Goal: Information Seeking & Learning: Learn about a topic

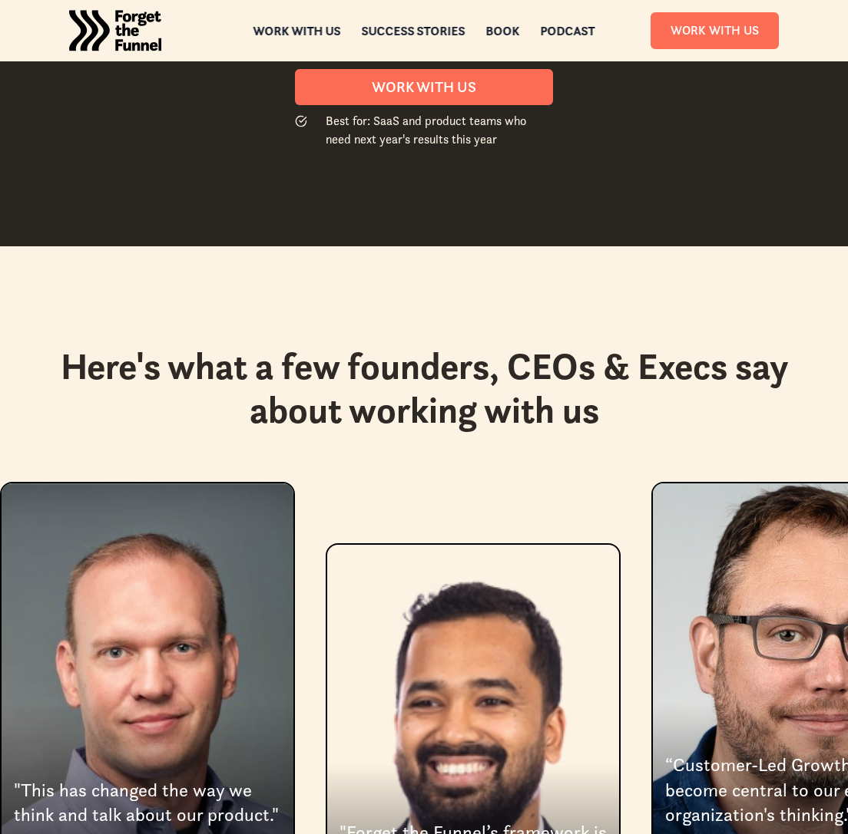
scroll to position [2984, 0]
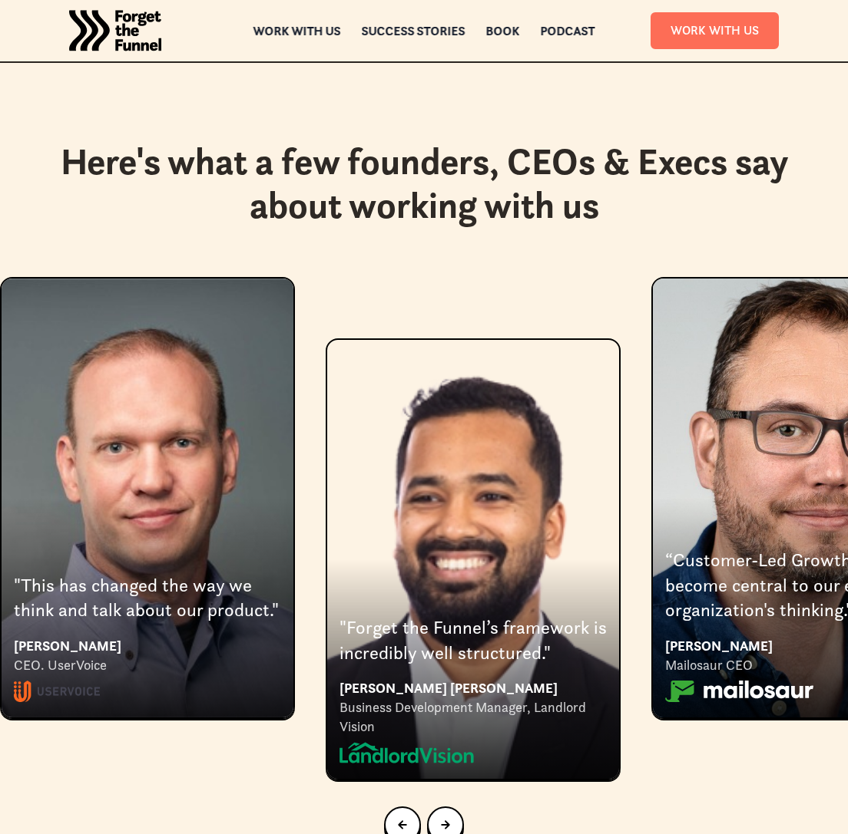
click at [834, 68] on section "Here's what a few founders, CEOs & Execs say about working with us "This has ch…" at bounding box center [424, 503] width 848 height 925
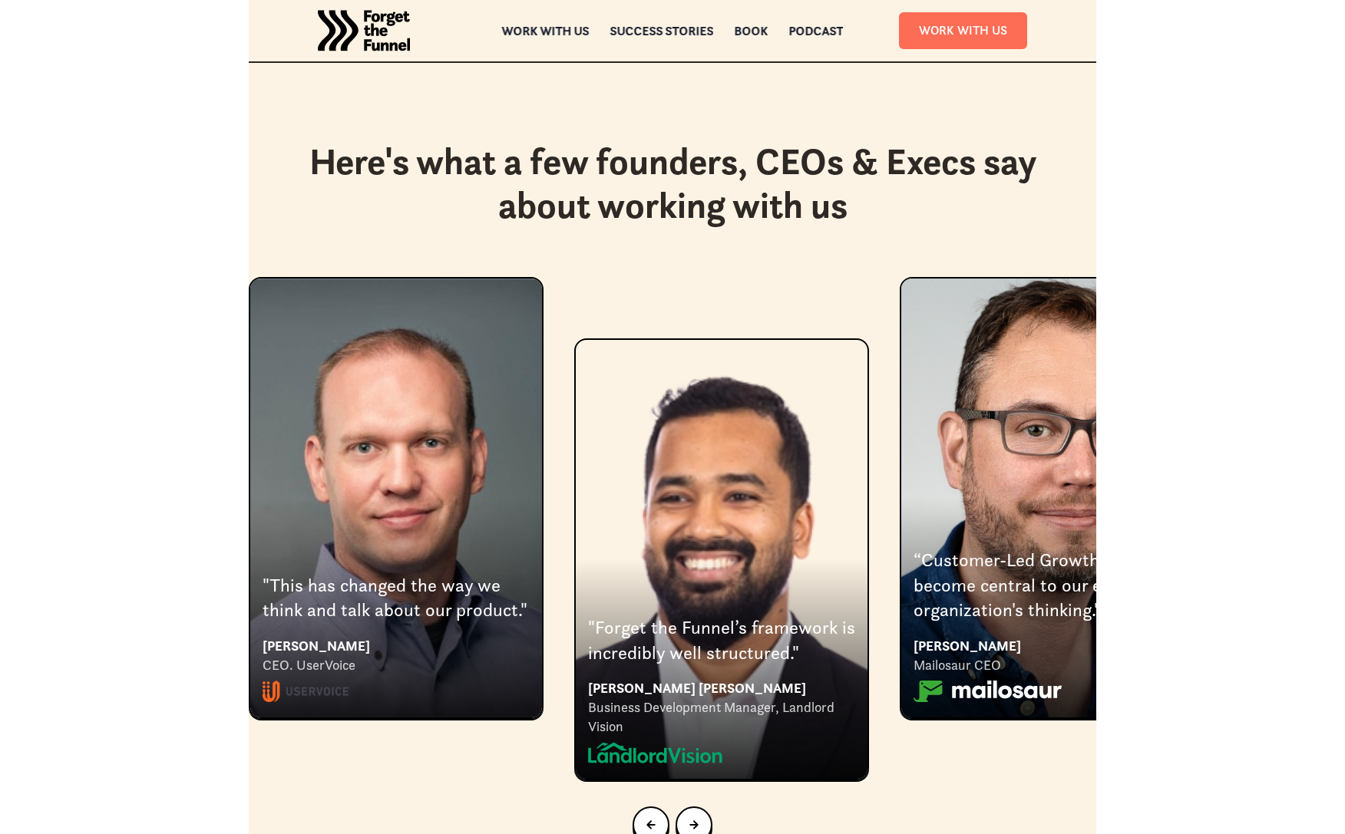
scroll to position [2867, 0]
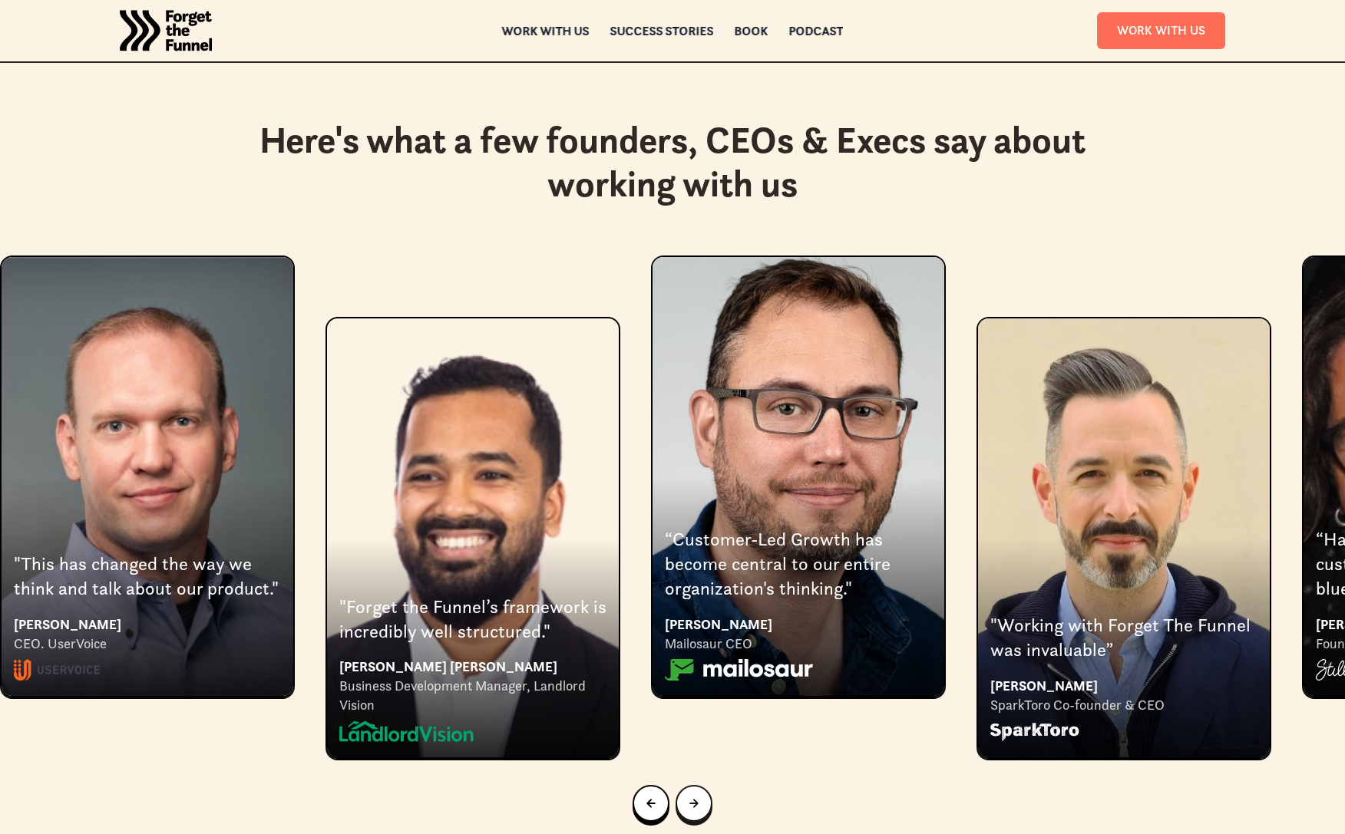
click at [696, 795] on div "Next slide" at bounding box center [693, 803] width 9 height 17
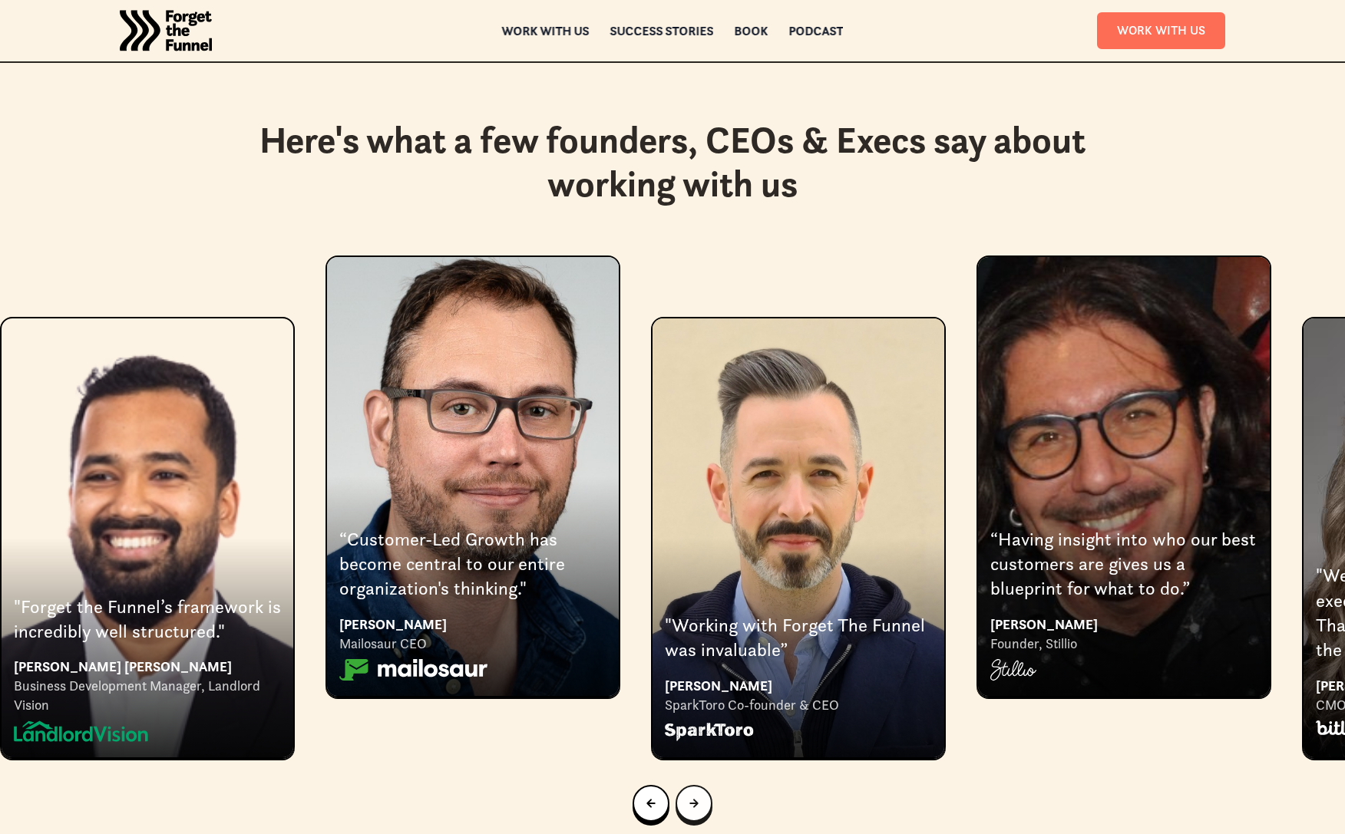
click at [696, 795] on div "Next slide" at bounding box center [693, 803] width 9 height 17
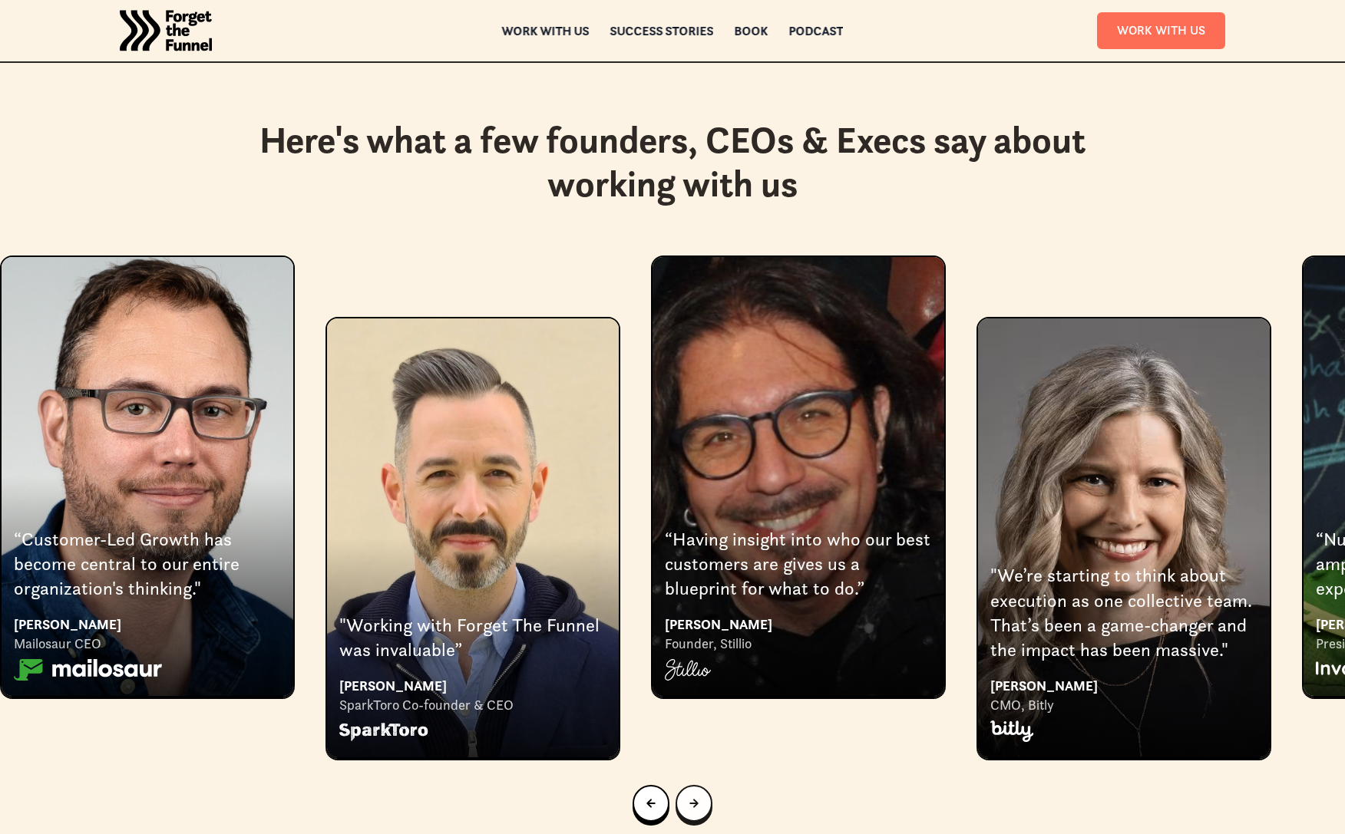
click at [696, 795] on div "Next slide" at bounding box center [693, 803] width 9 height 17
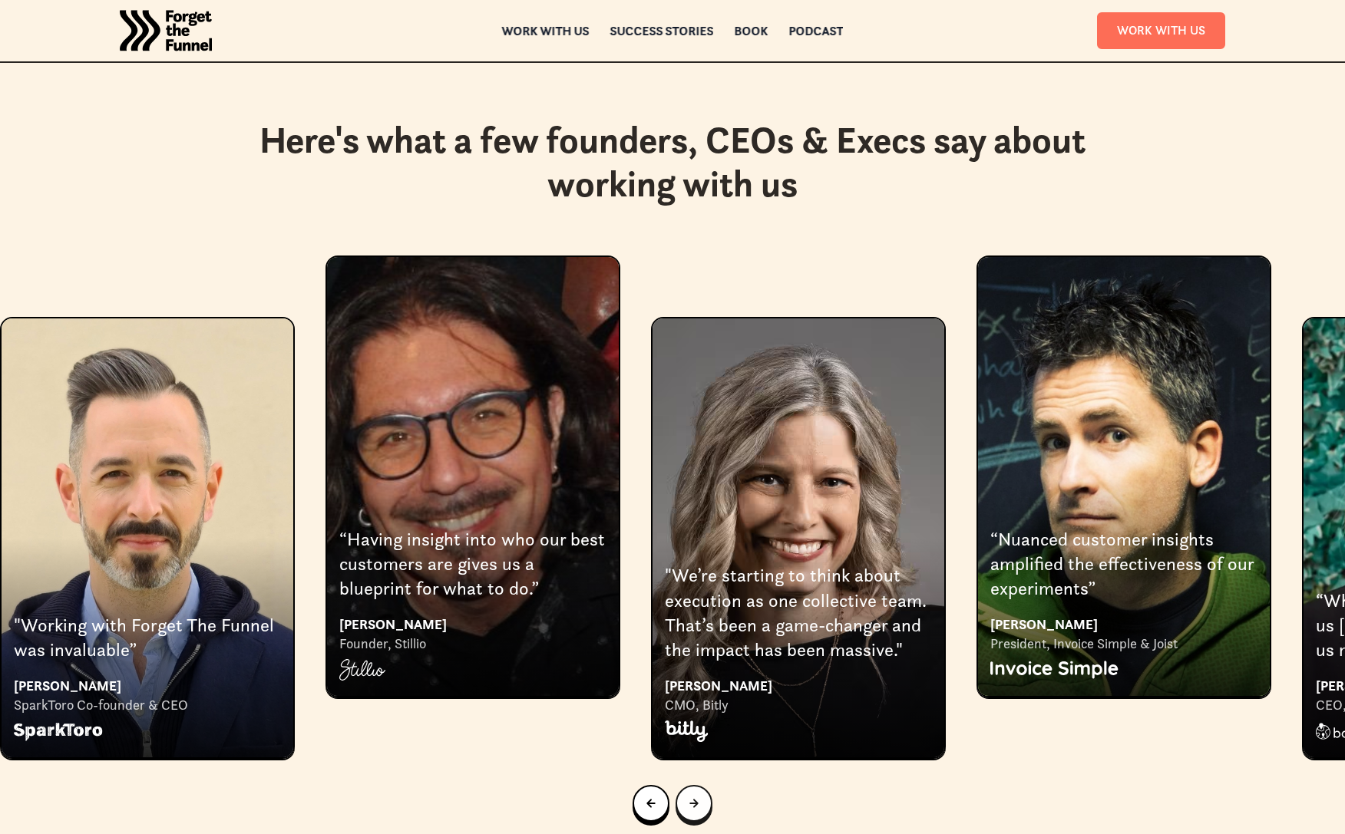
click at [696, 795] on div "Next slide" at bounding box center [693, 803] width 9 height 17
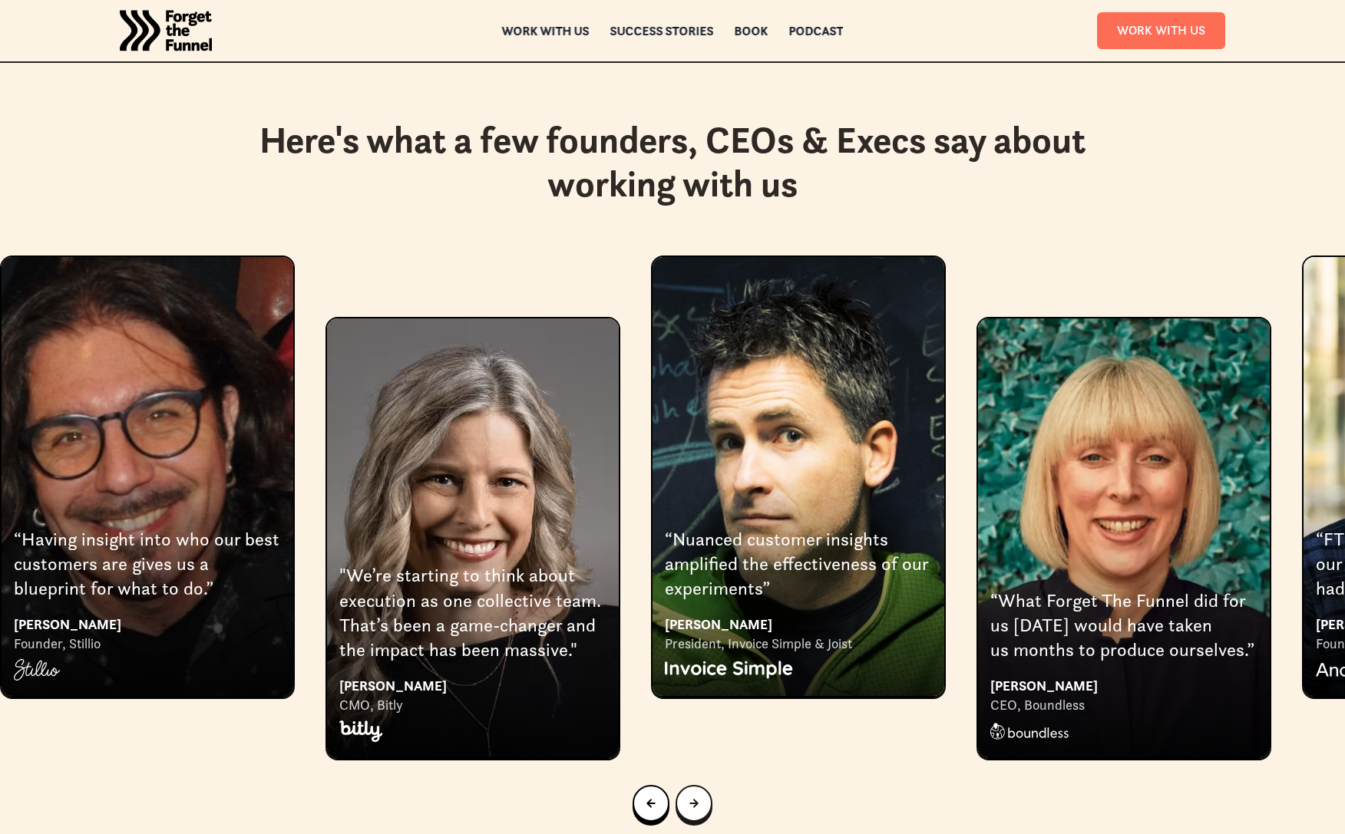
click at [696, 795] on div "Next slide" at bounding box center [693, 803] width 9 height 17
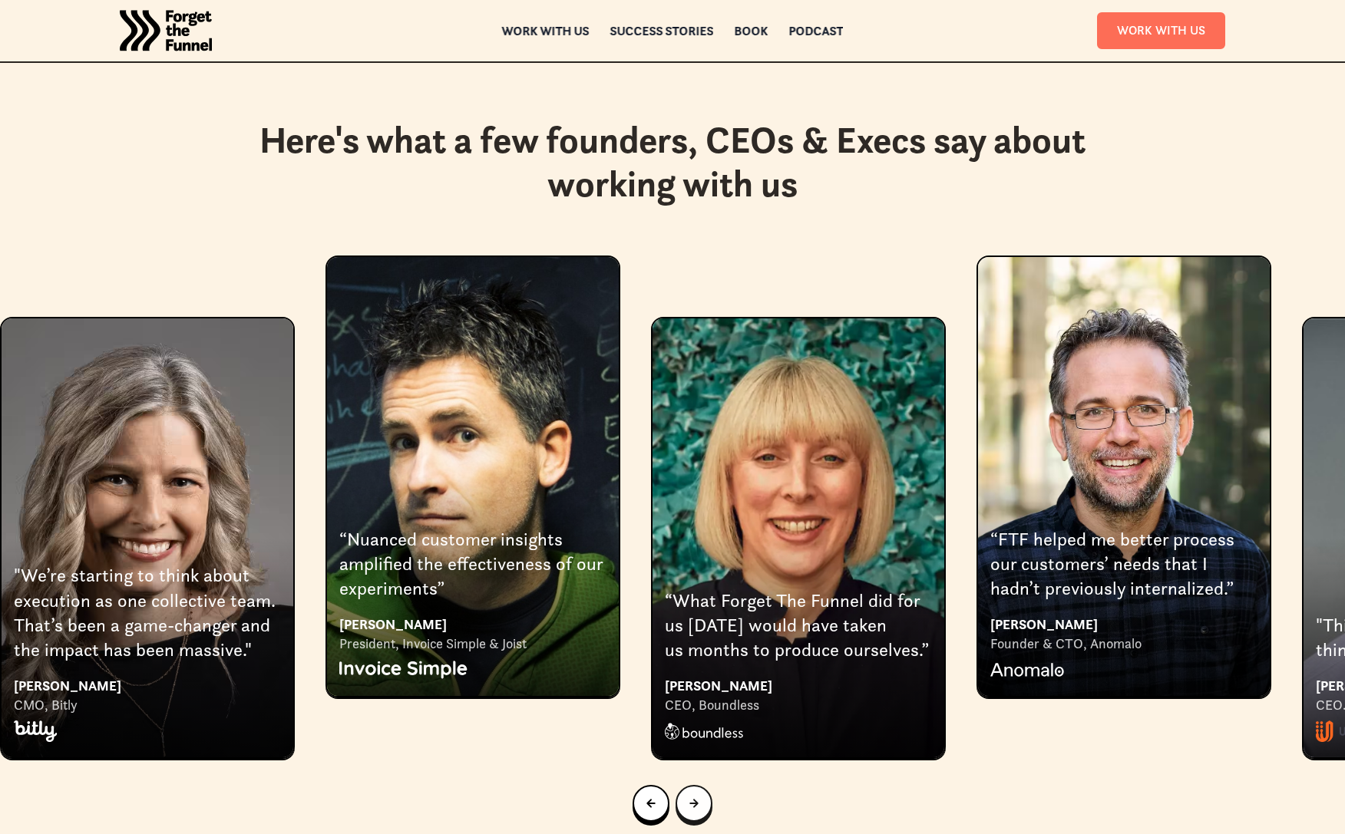
click at [696, 795] on div "Next slide" at bounding box center [693, 803] width 9 height 17
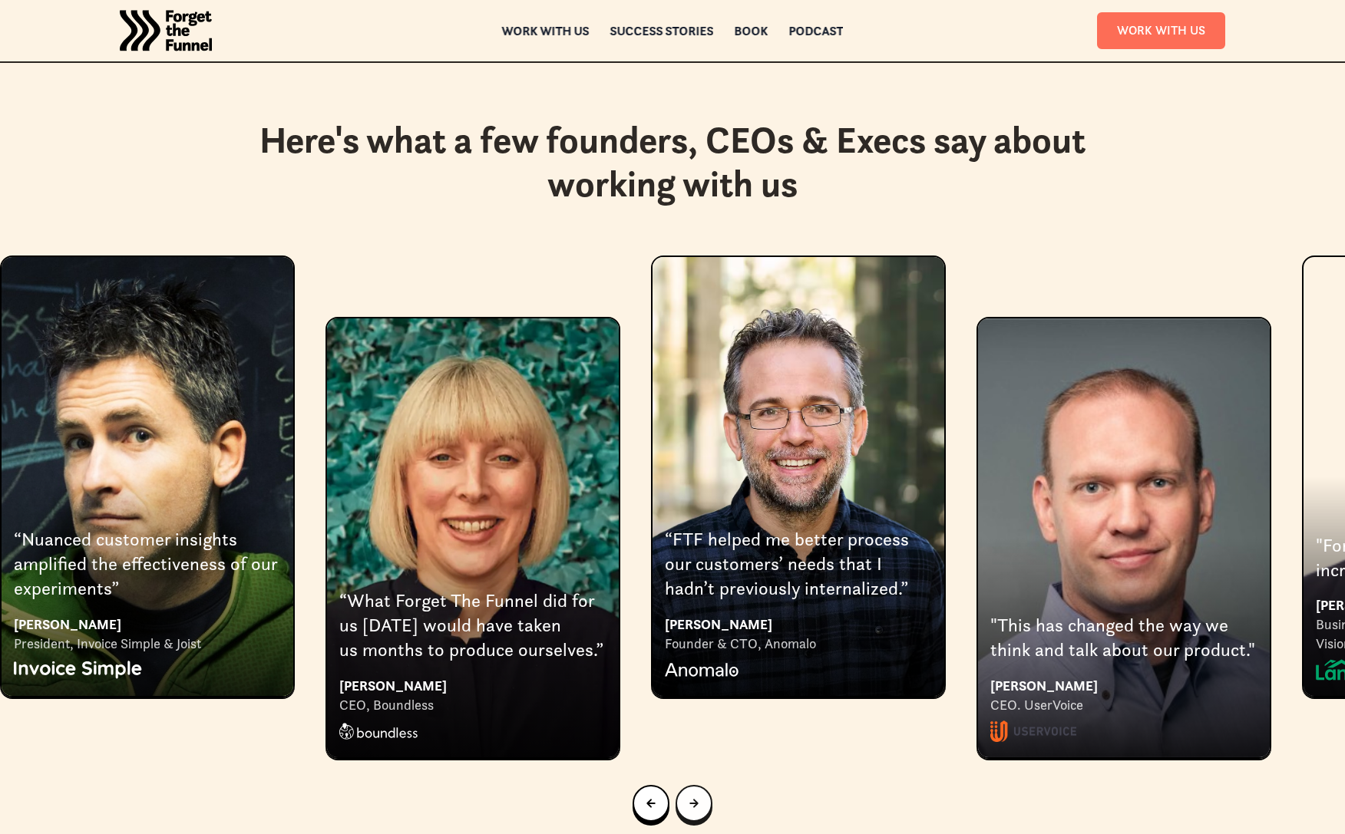
click at [696, 795] on div "Next slide" at bounding box center [693, 803] width 9 height 17
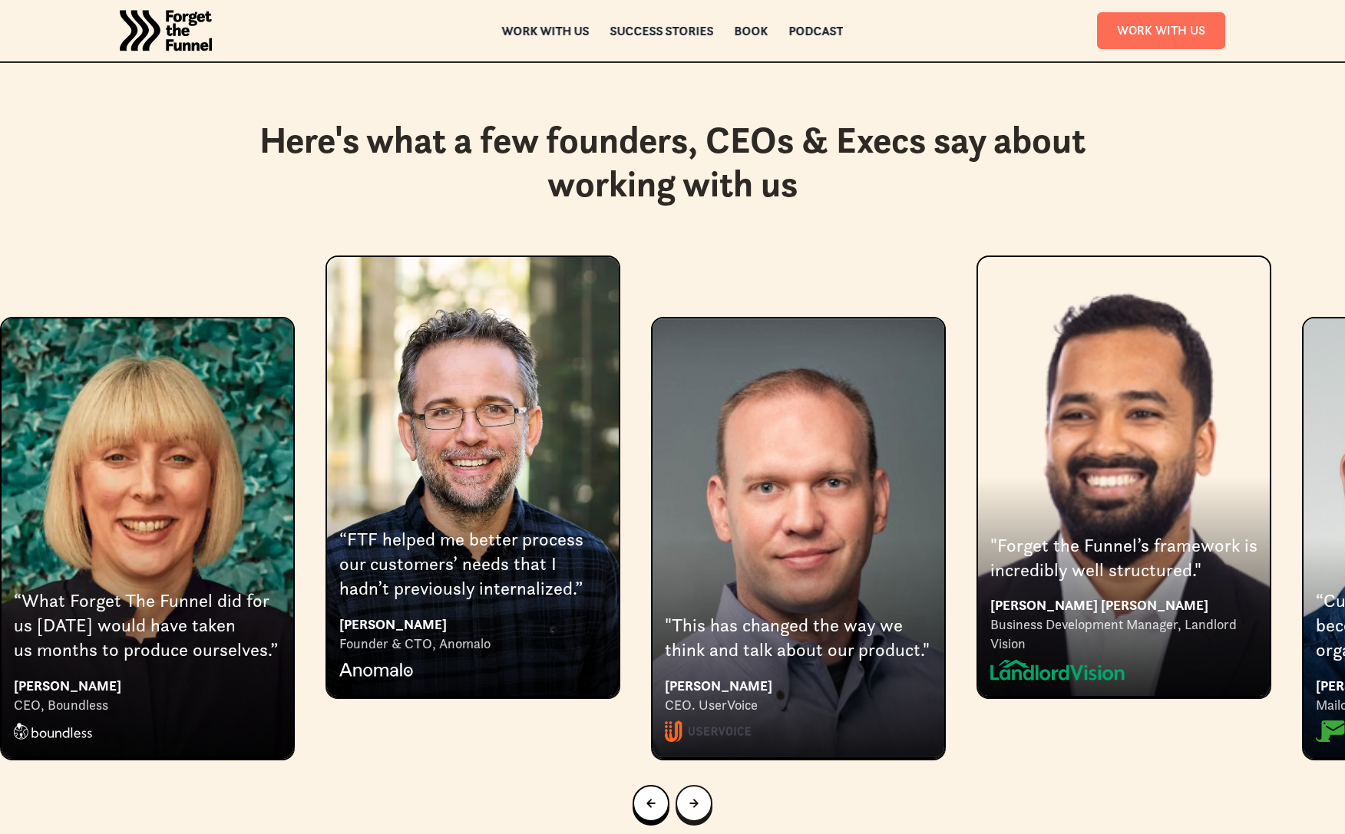
click at [696, 795] on div "Next slide" at bounding box center [693, 803] width 9 height 17
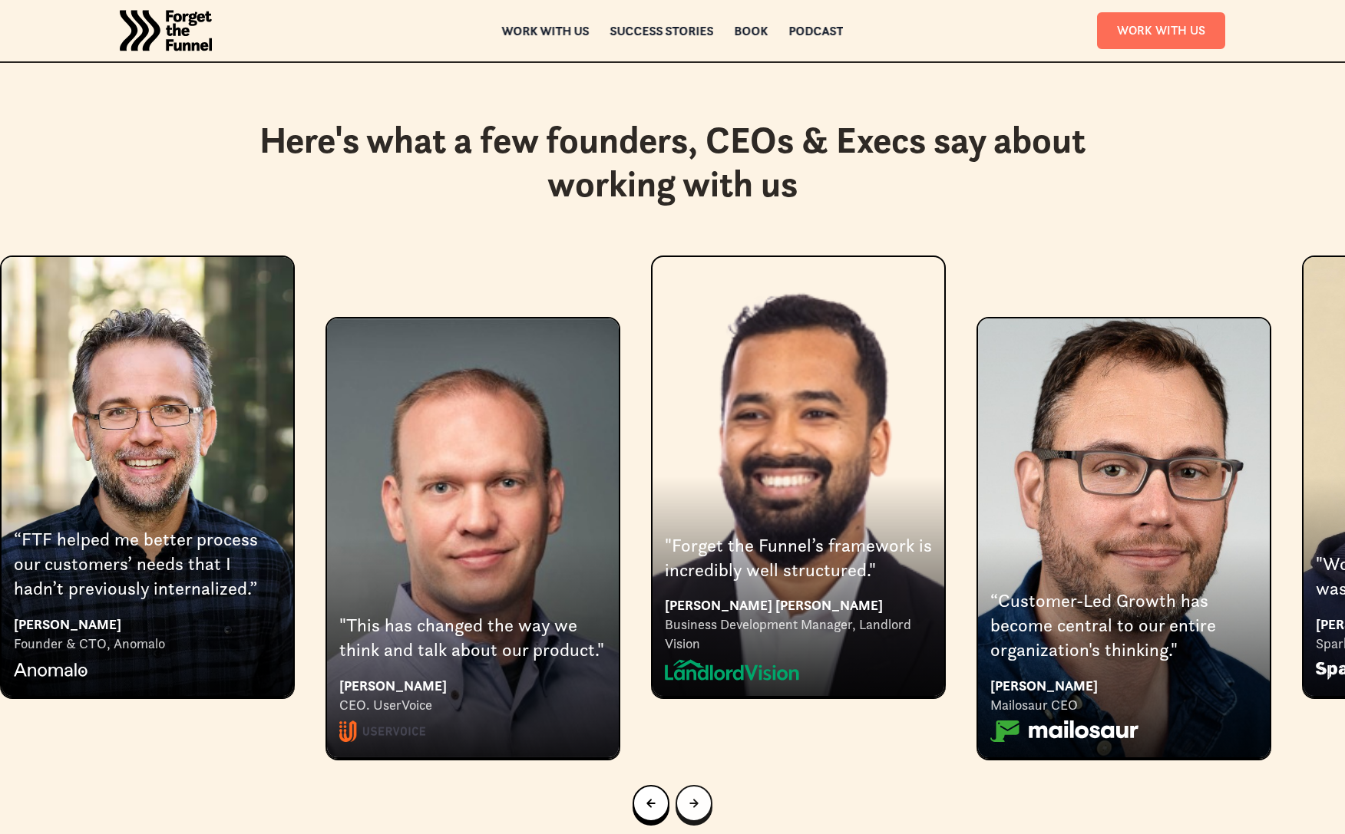
click at [696, 795] on div "Go to first slide" at bounding box center [693, 803] width 9 height 17
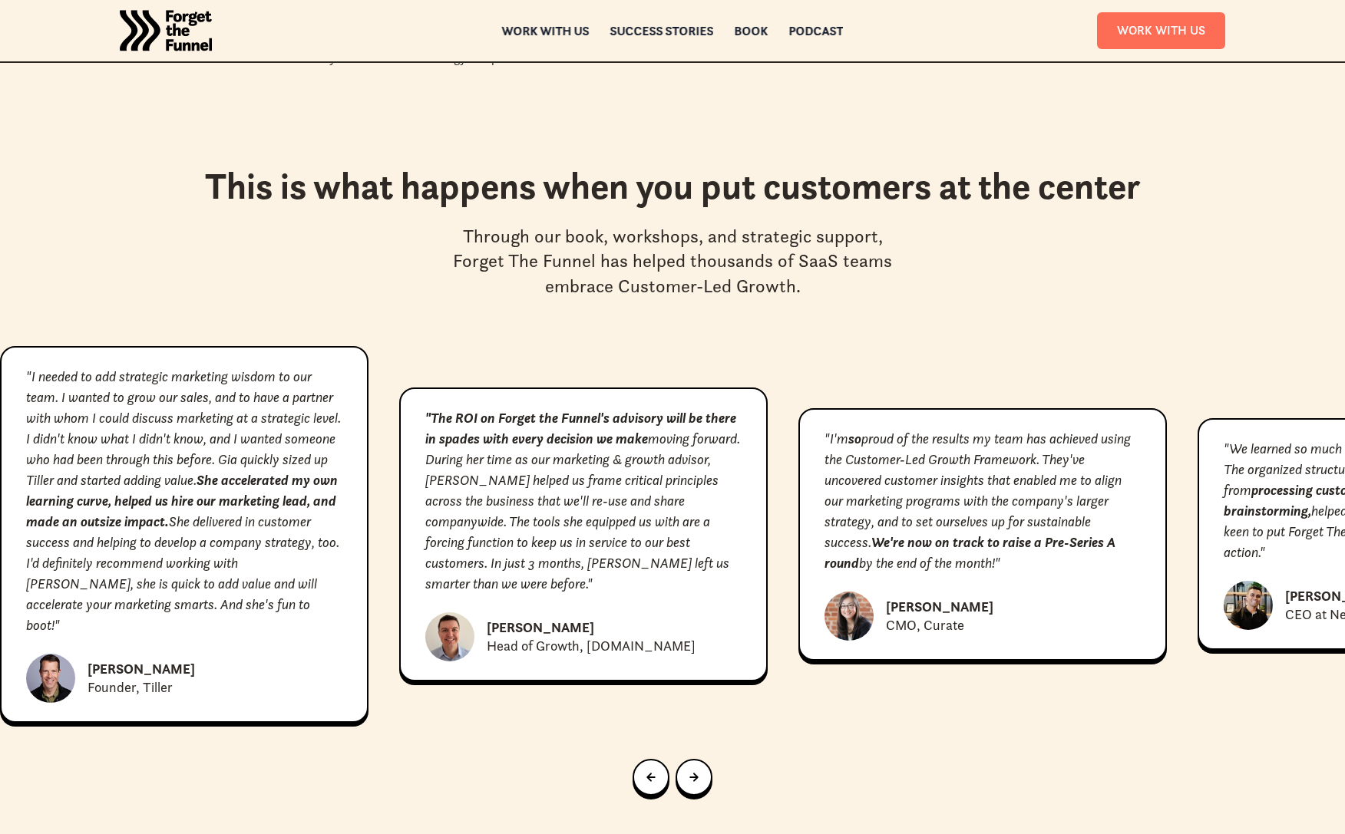
scroll to position [6904, 0]
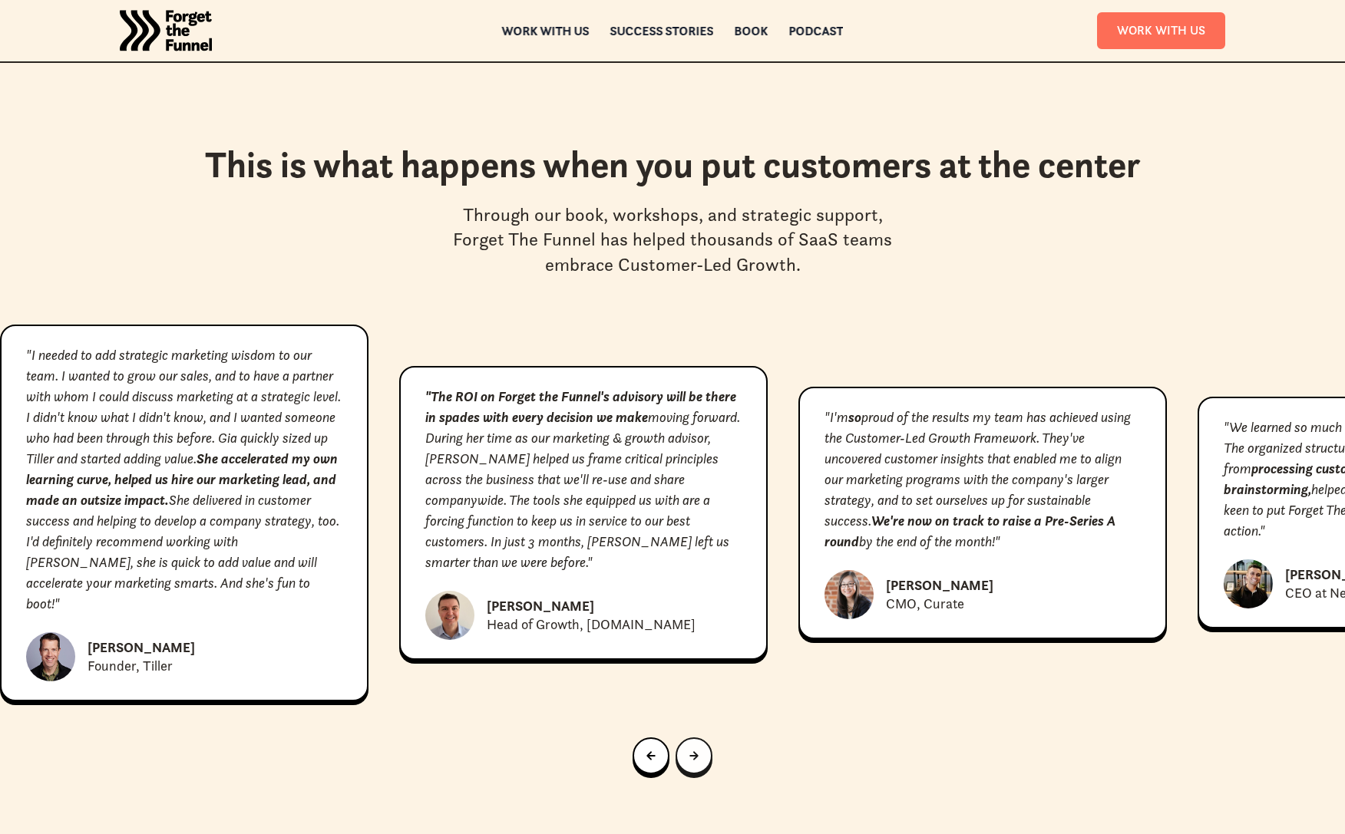
click at [694, 752] on icon "Next slide" at bounding box center [693, 756] width 8 height 8
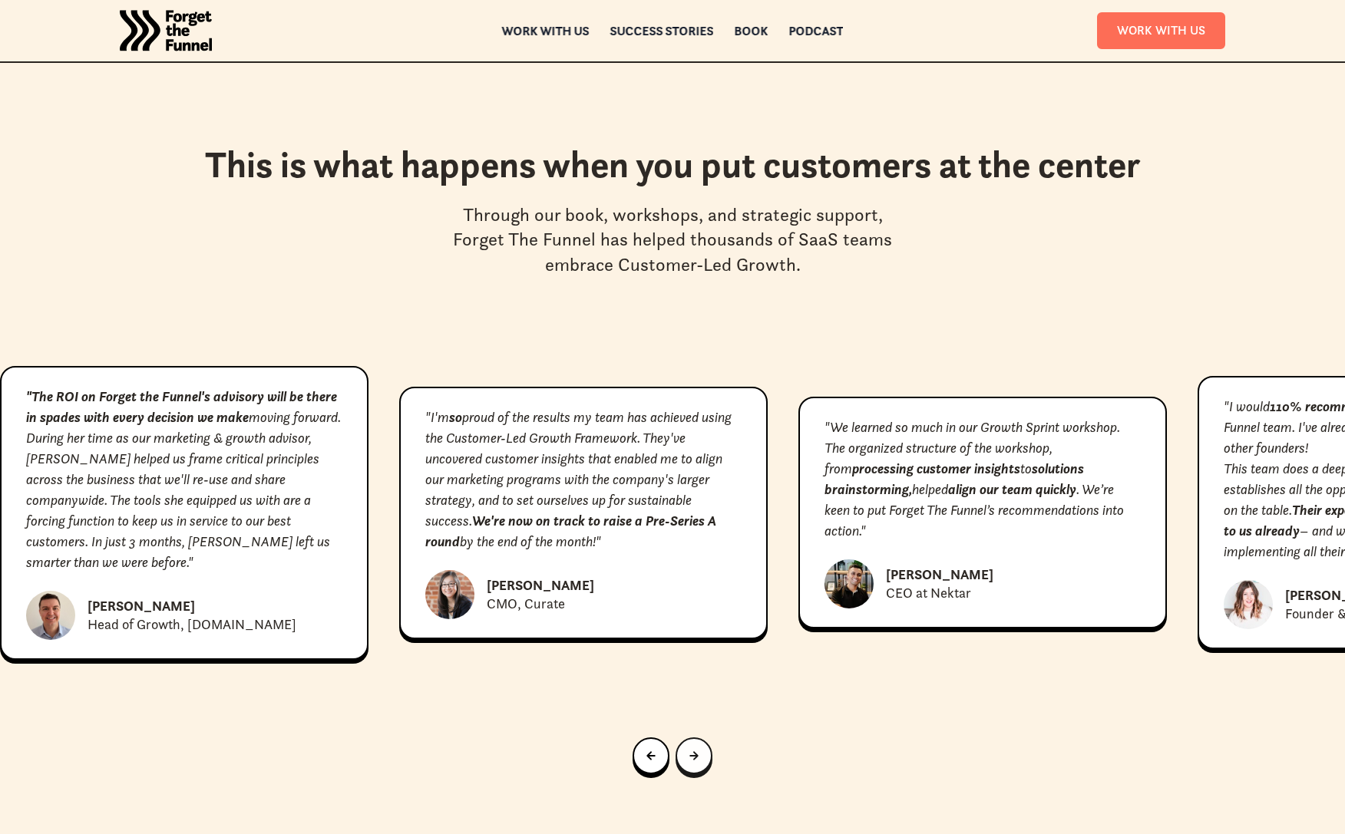
click at [694, 752] on icon "Next slide" at bounding box center [693, 756] width 8 height 8
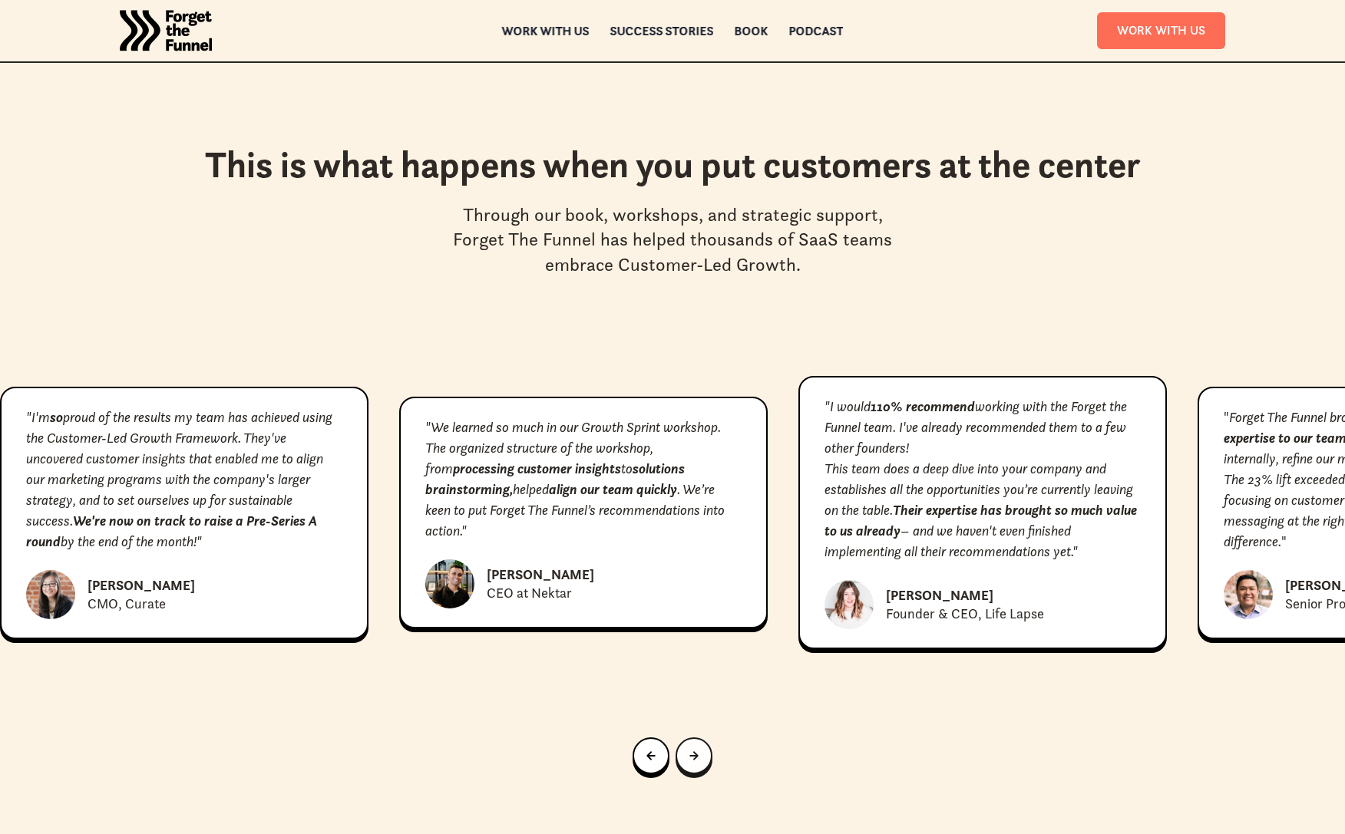
click at [694, 752] on icon "Next slide" at bounding box center [693, 756] width 8 height 8
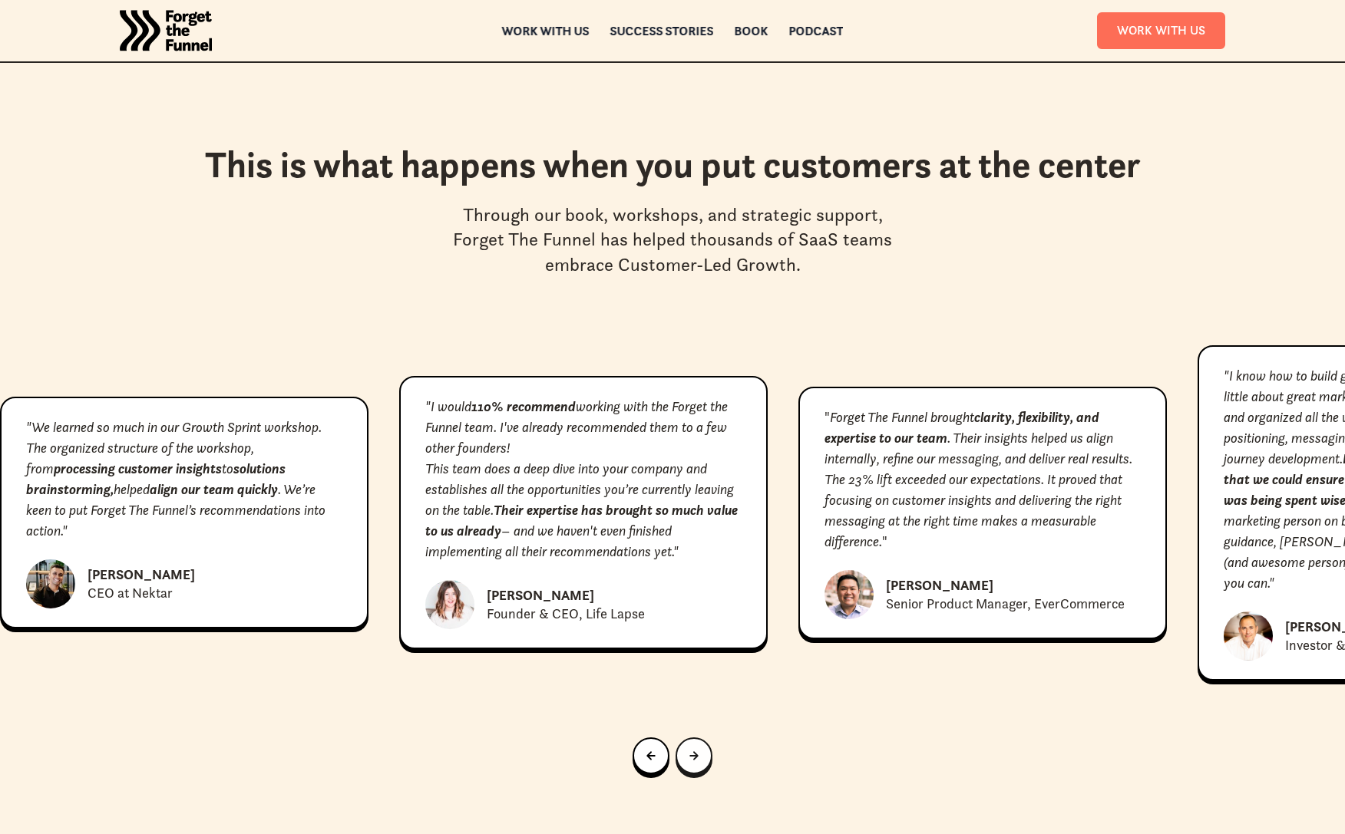
click at [694, 752] on icon "Next slide" at bounding box center [693, 756] width 8 height 8
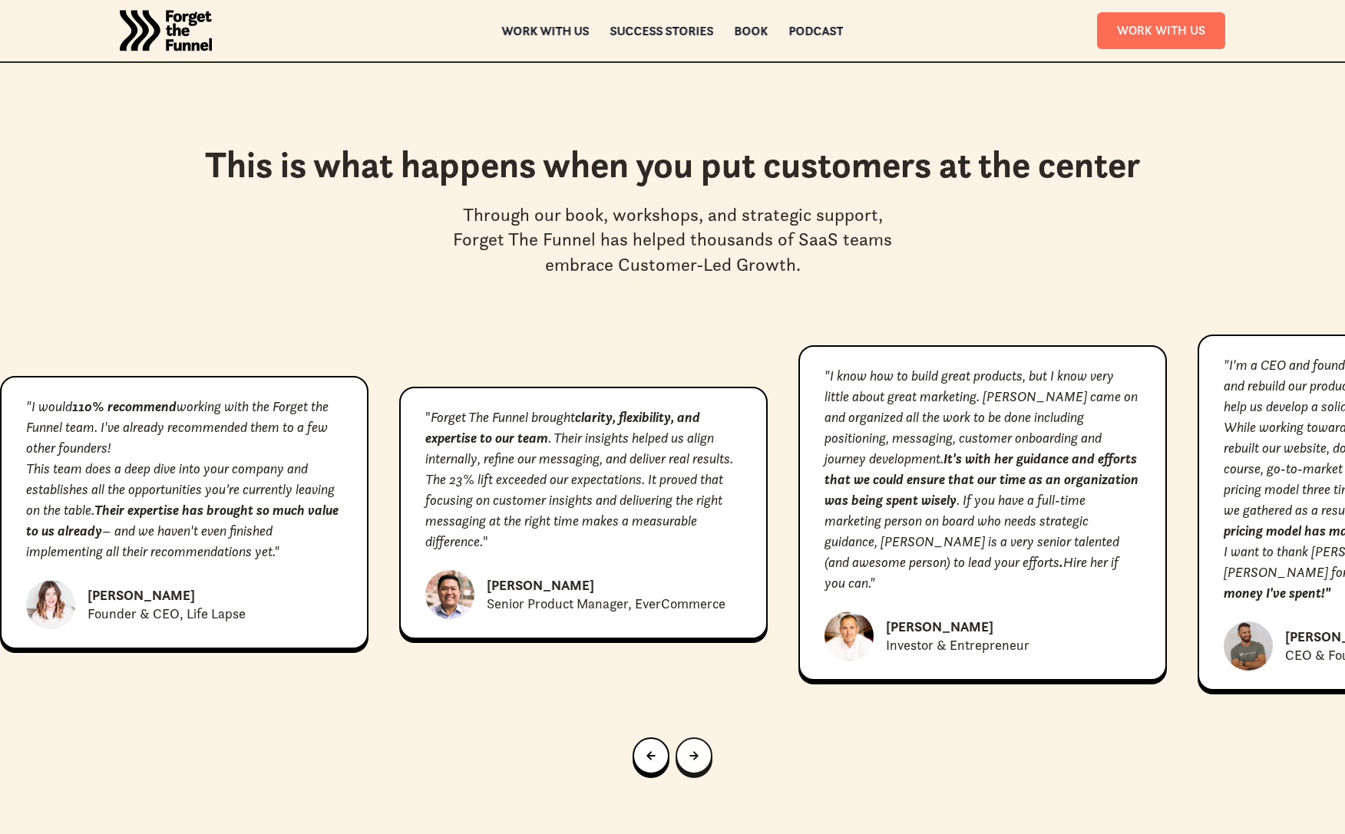
click at [694, 752] on icon "Next slide" at bounding box center [693, 756] width 8 height 8
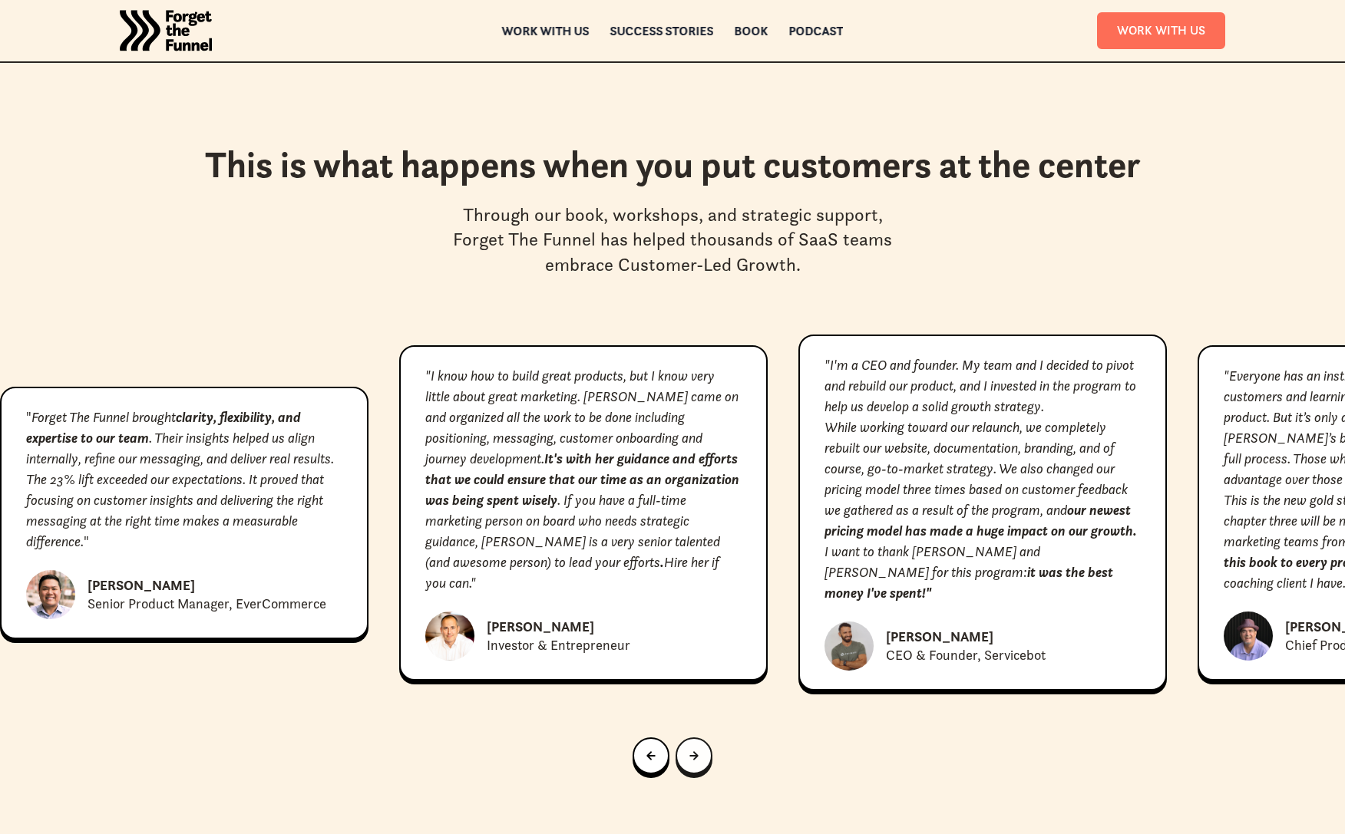
click at [694, 752] on icon "Next slide" at bounding box center [693, 756] width 8 height 8
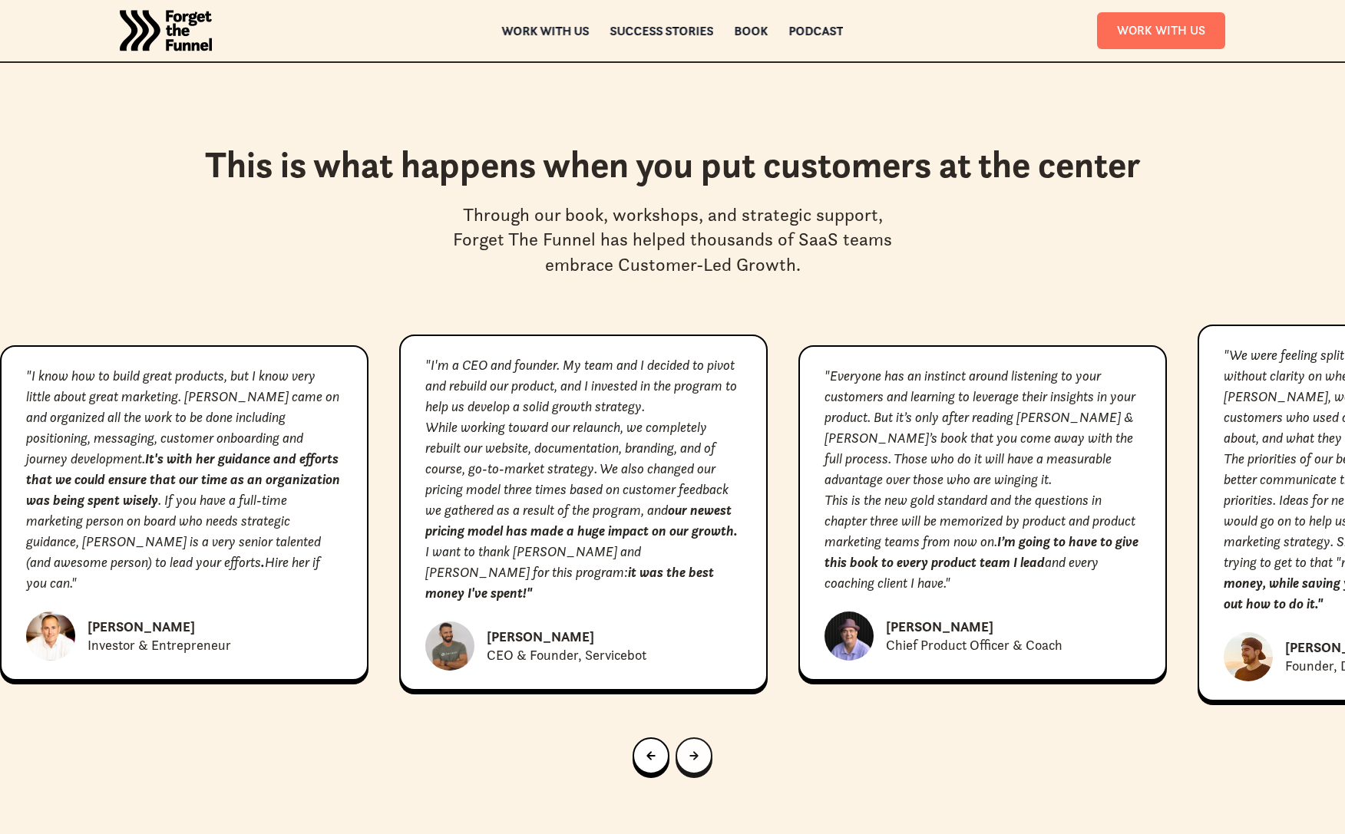
click at [694, 752] on icon "Next slide" at bounding box center [693, 756] width 8 height 8
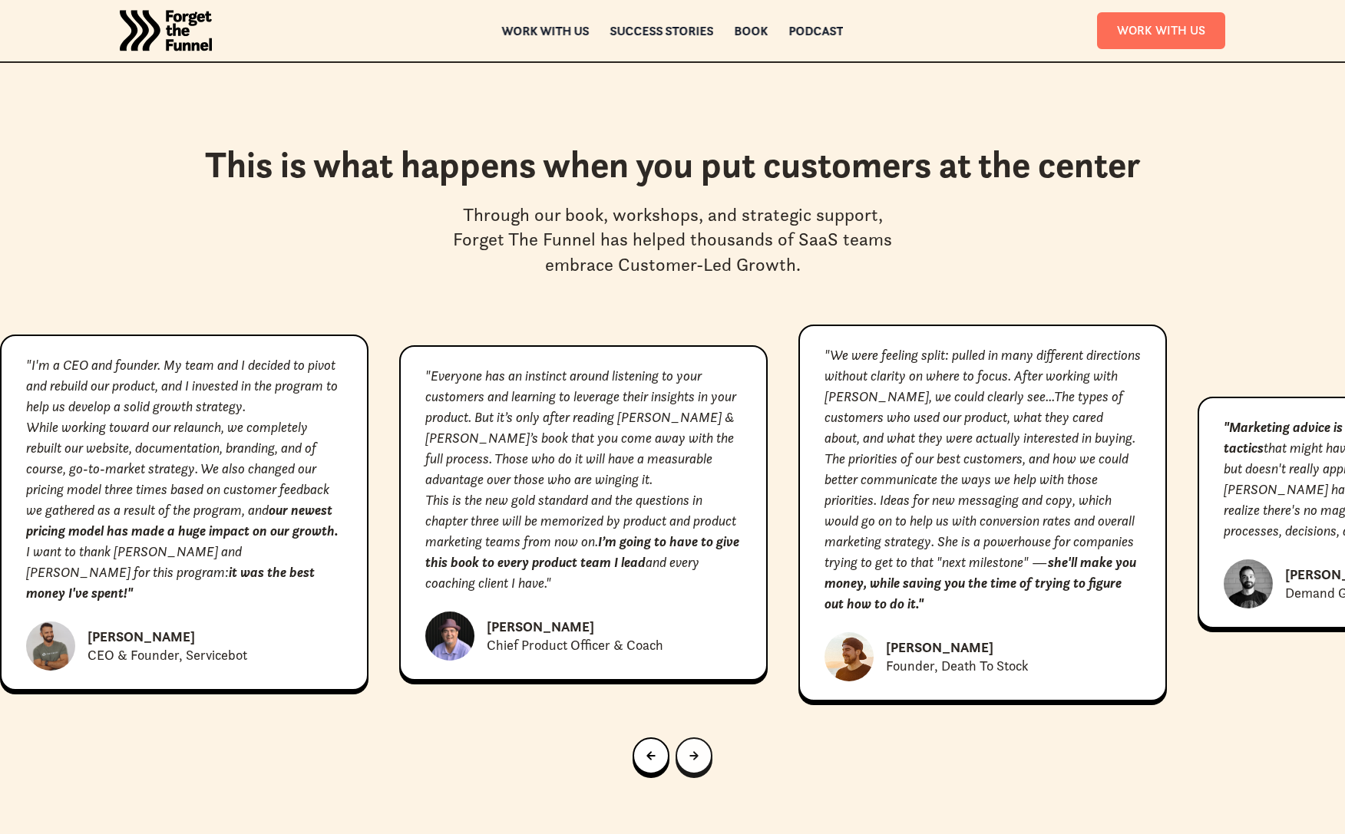
click at [694, 752] on icon "Next slide" at bounding box center [693, 756] width 8 height 8
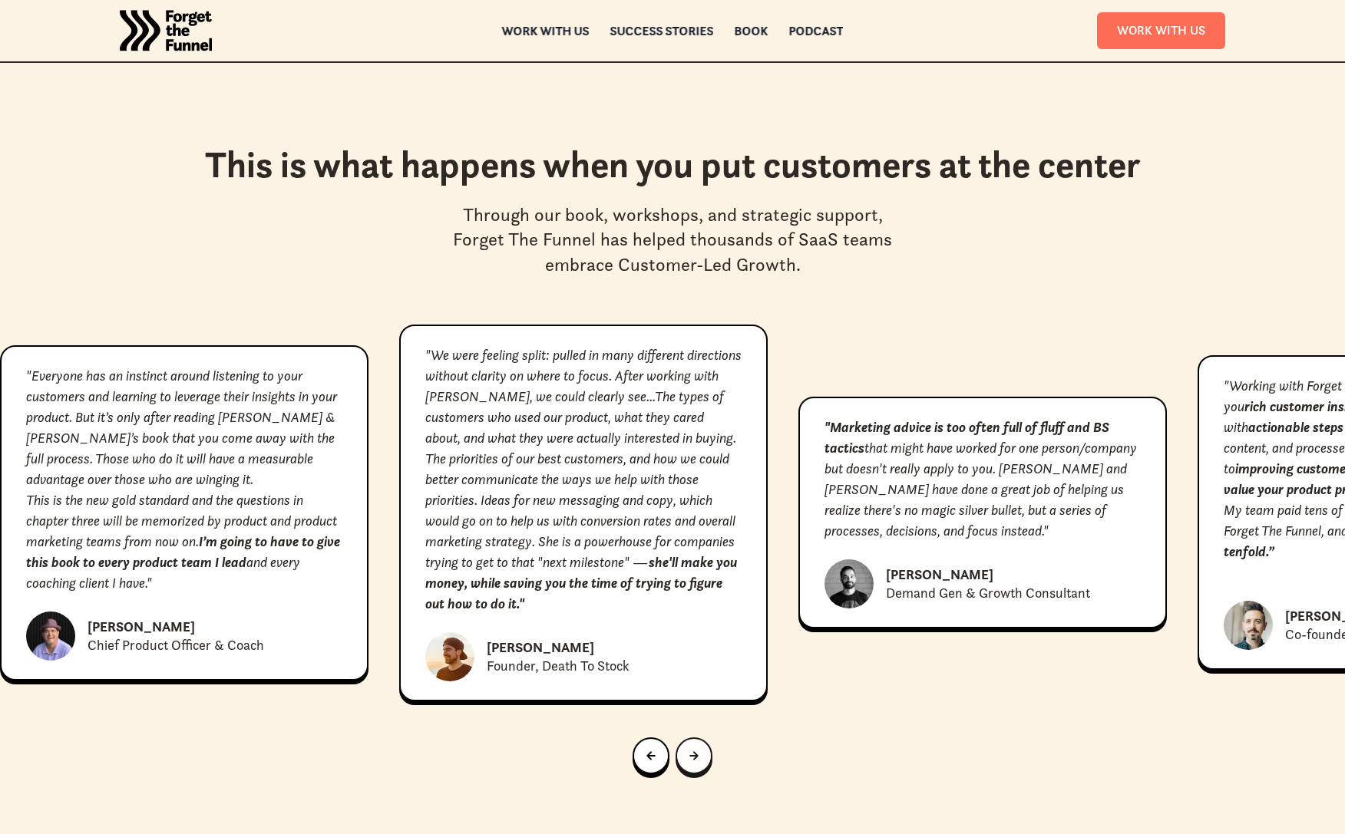
click at [694, 752] on icon "Next slide" at bounding box center [693, 756] width 8 height 8
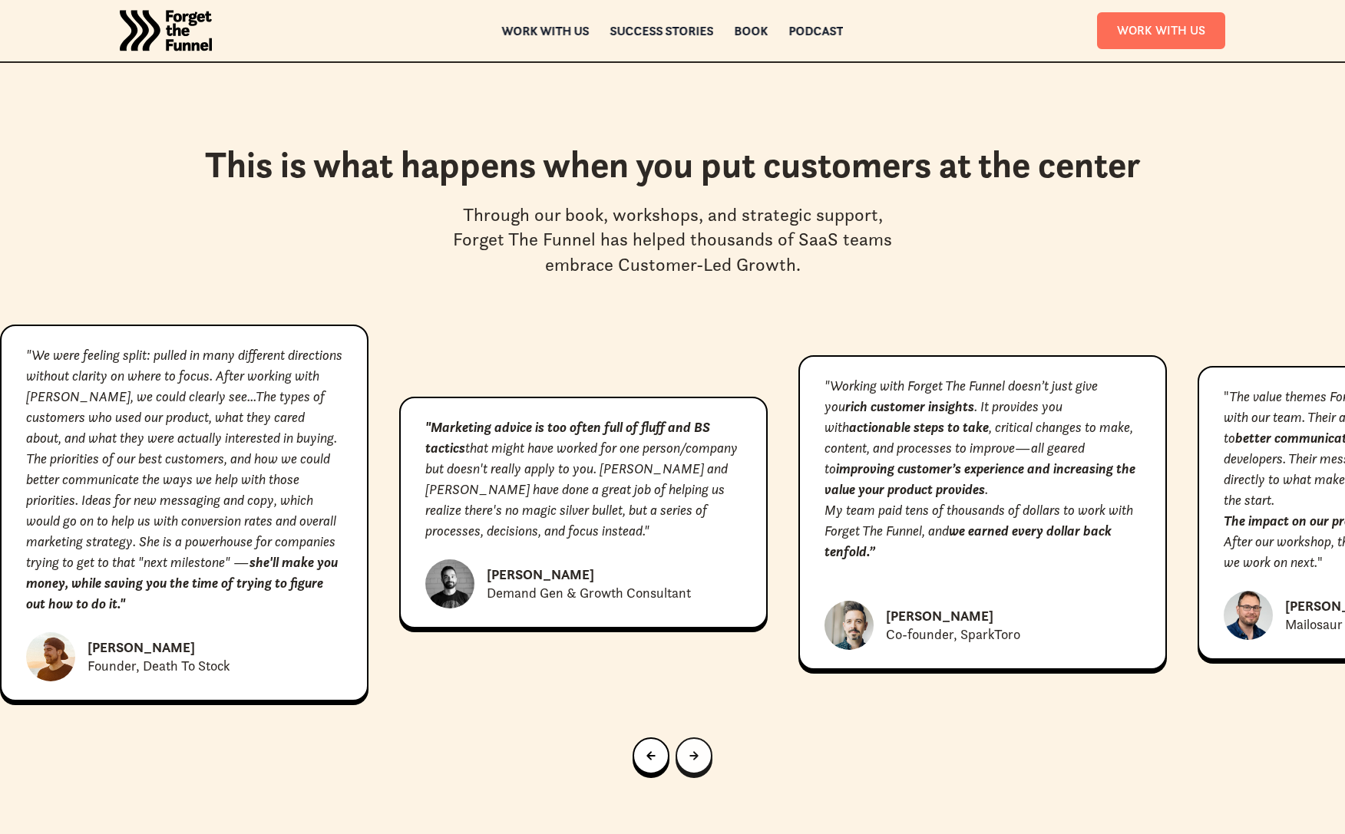
click at [694, 752] on icon "Next slide" at bounding box center [693, 756] width 8 height 8
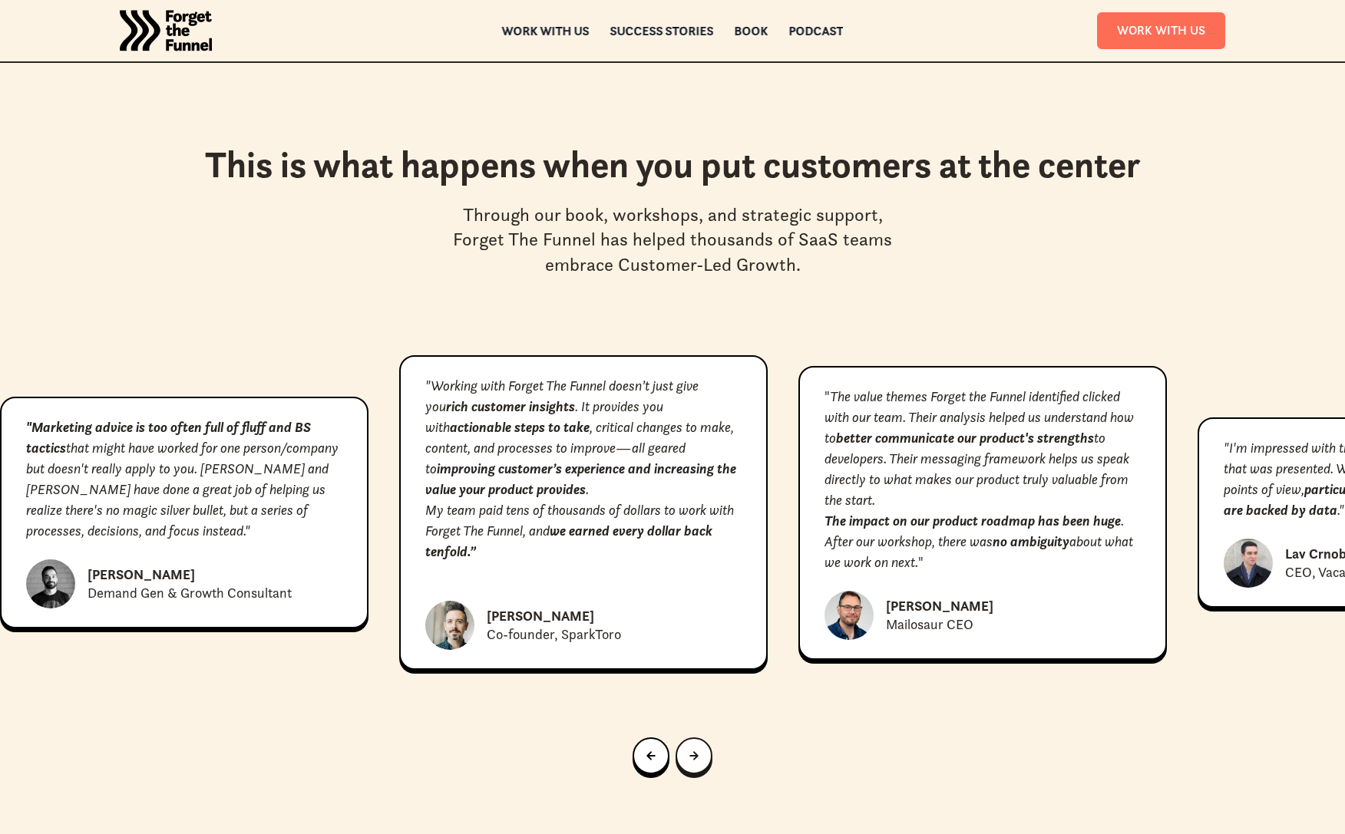
click at [694, 752] on icon "Next slide" at bounding box center [693, 756] width 8 height 8
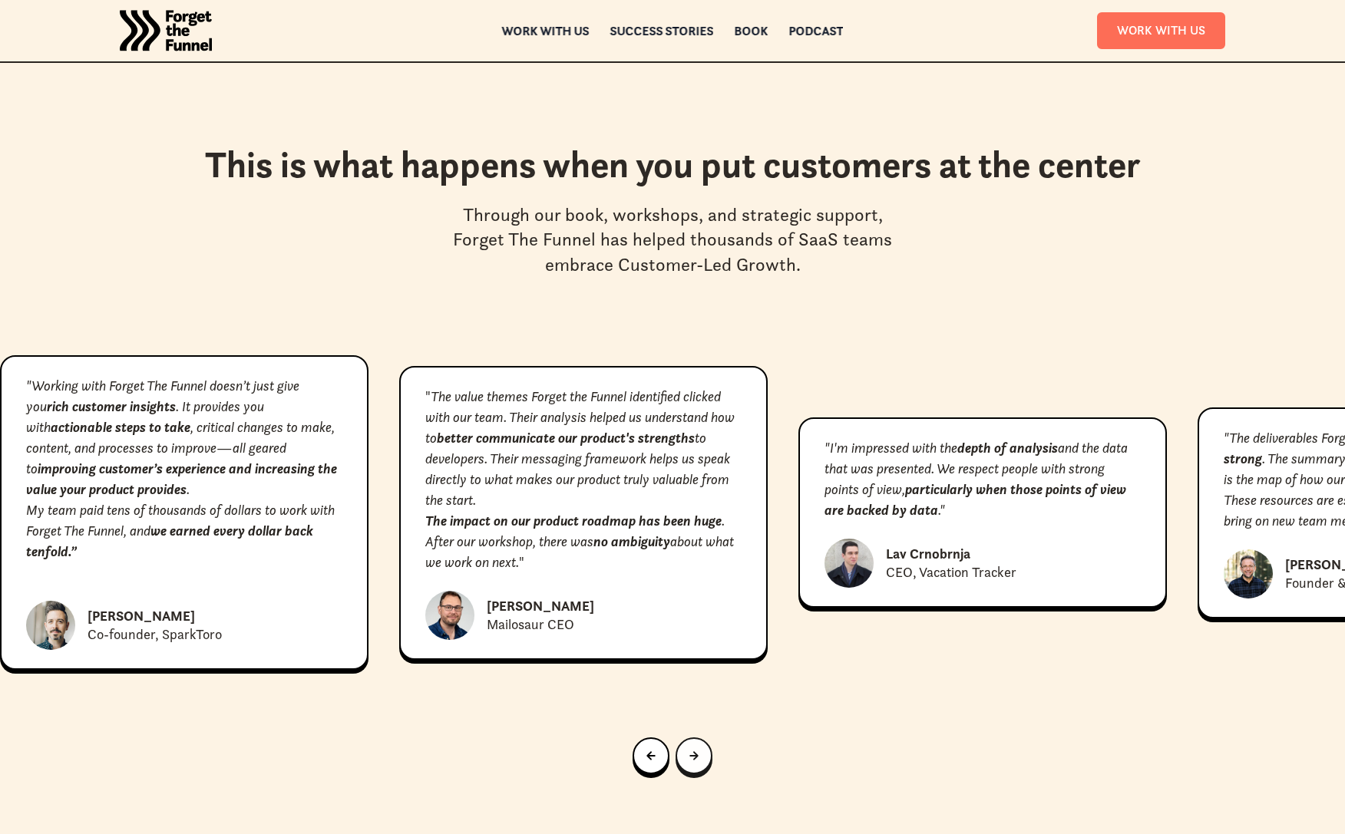
click at [694, 752] on icon "Next slide" at bounding box center [693, 756] width 8 height 8
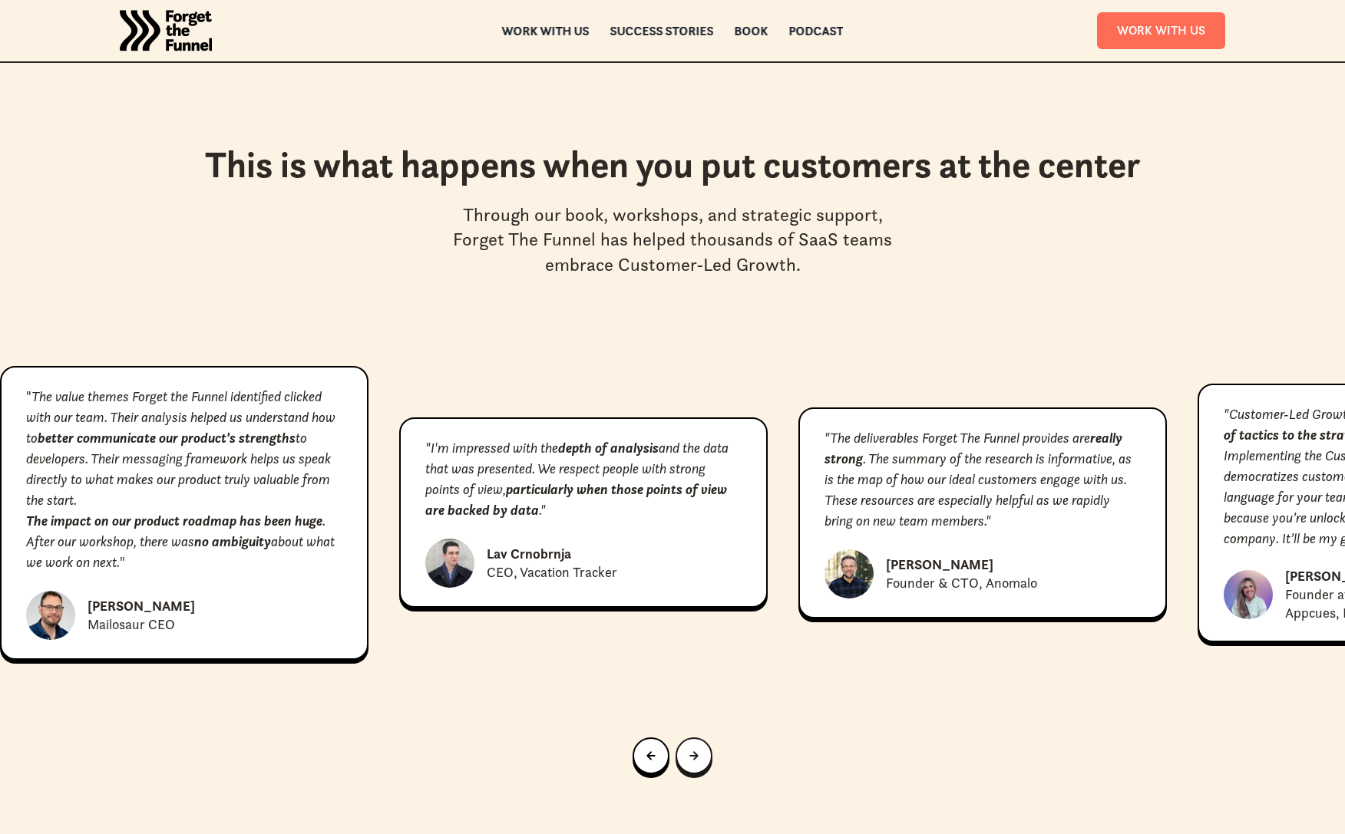
click at [694, 752] on icon "Next slide" at bounding box center [693, 756] width 8 height 8
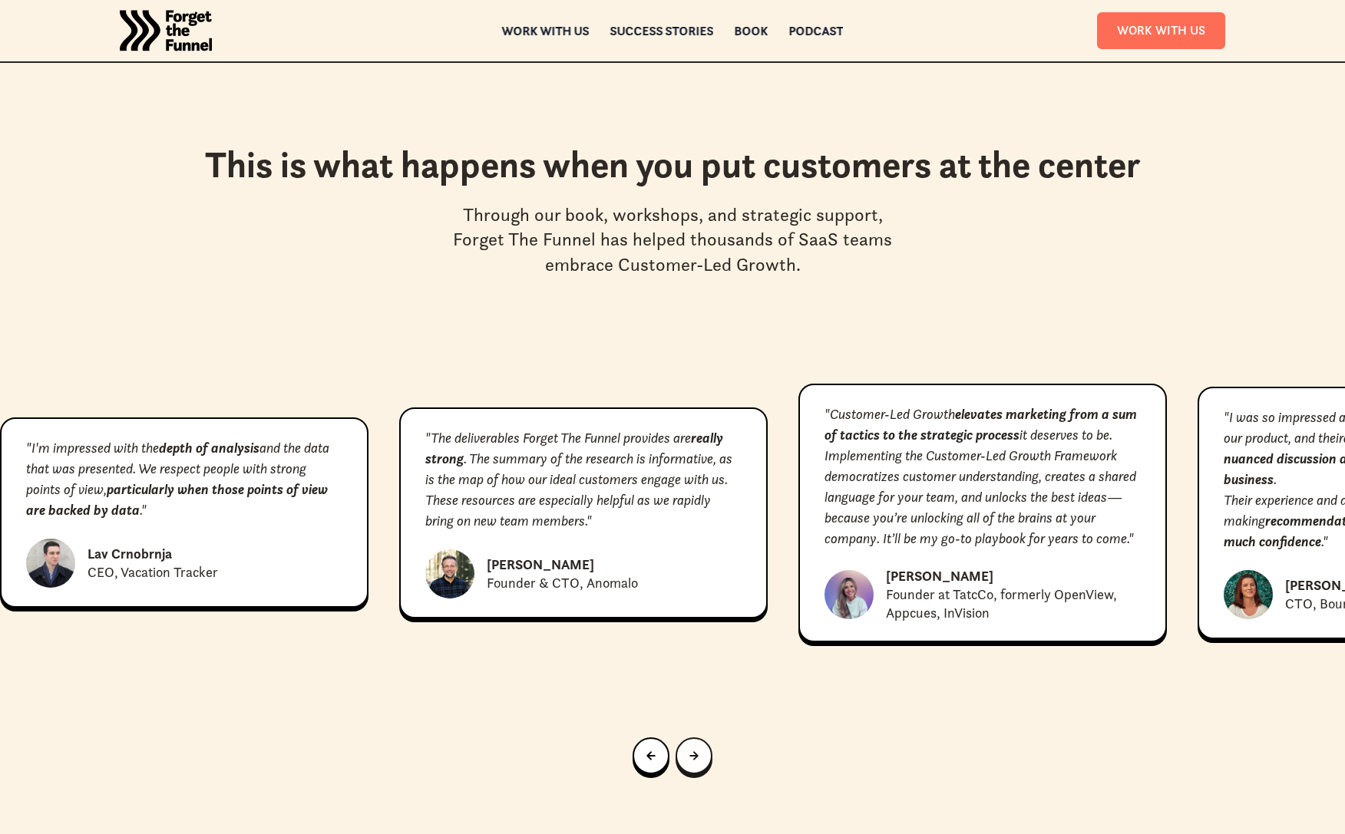
click at [694, 752] on icon "Next slide" at bounding box center [693, 756] width 8 height 8
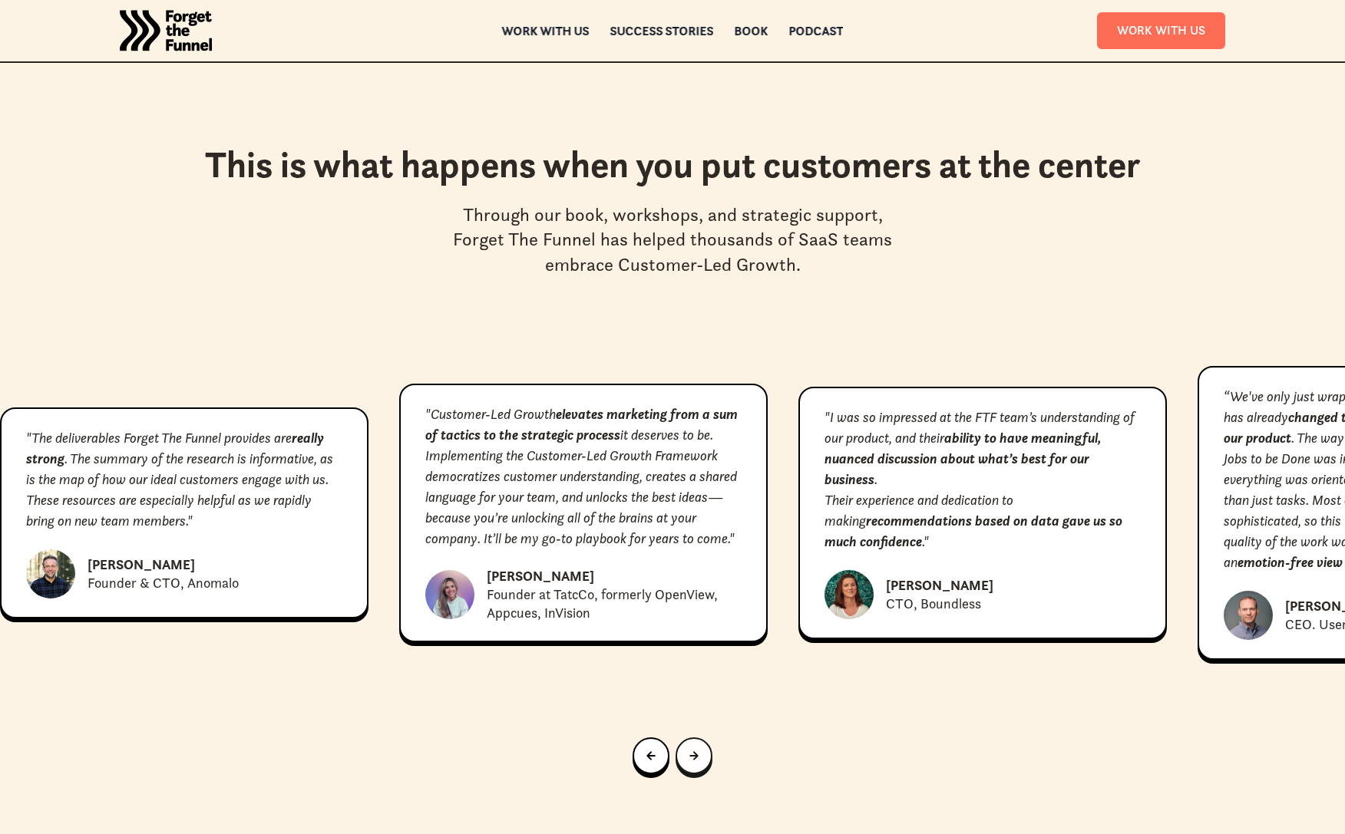
click at [694, 752] on icon "Next slide" at bounding box center [693, 756] width 8 height 8
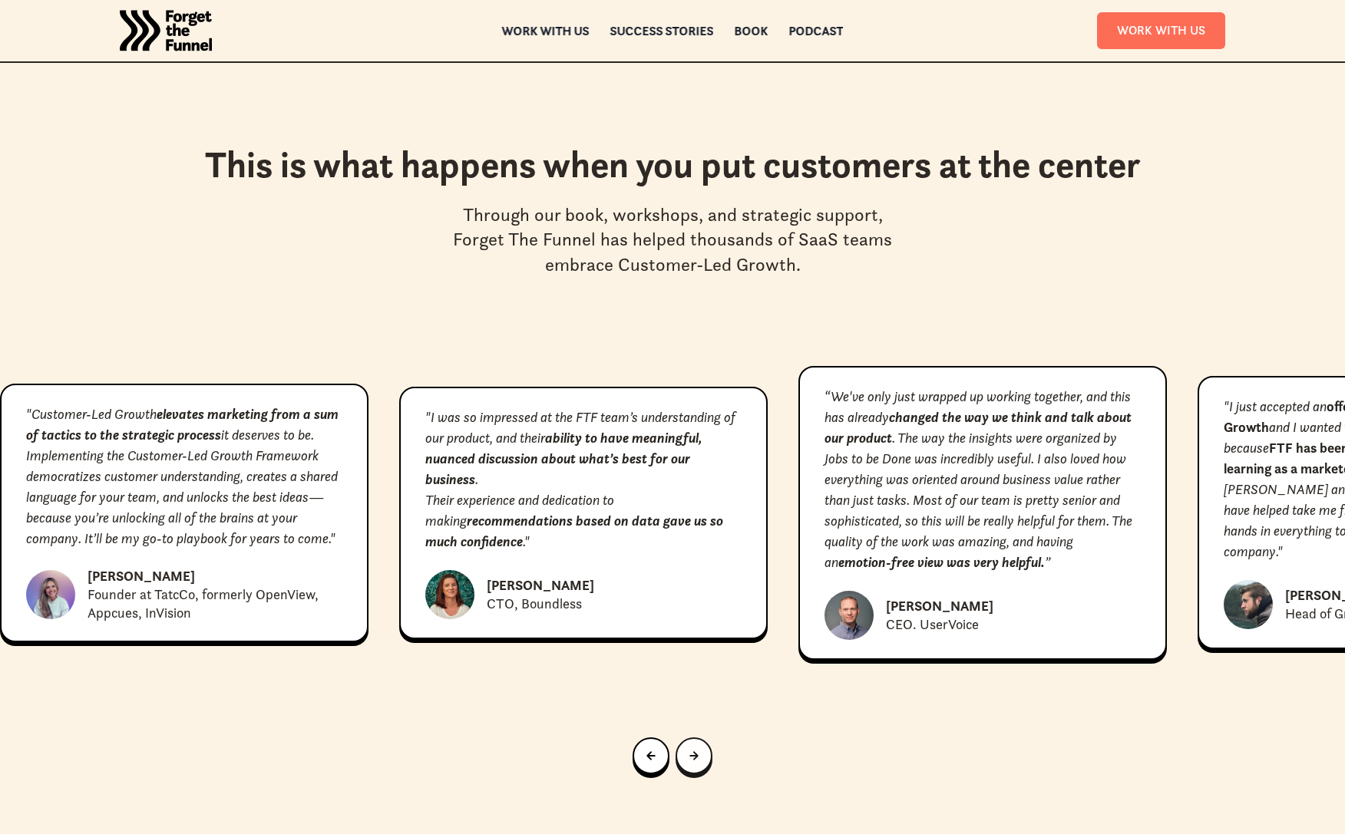
click at [694, 752] on icon "Next slide" at bounding box center [693, 756] width 8 height 8
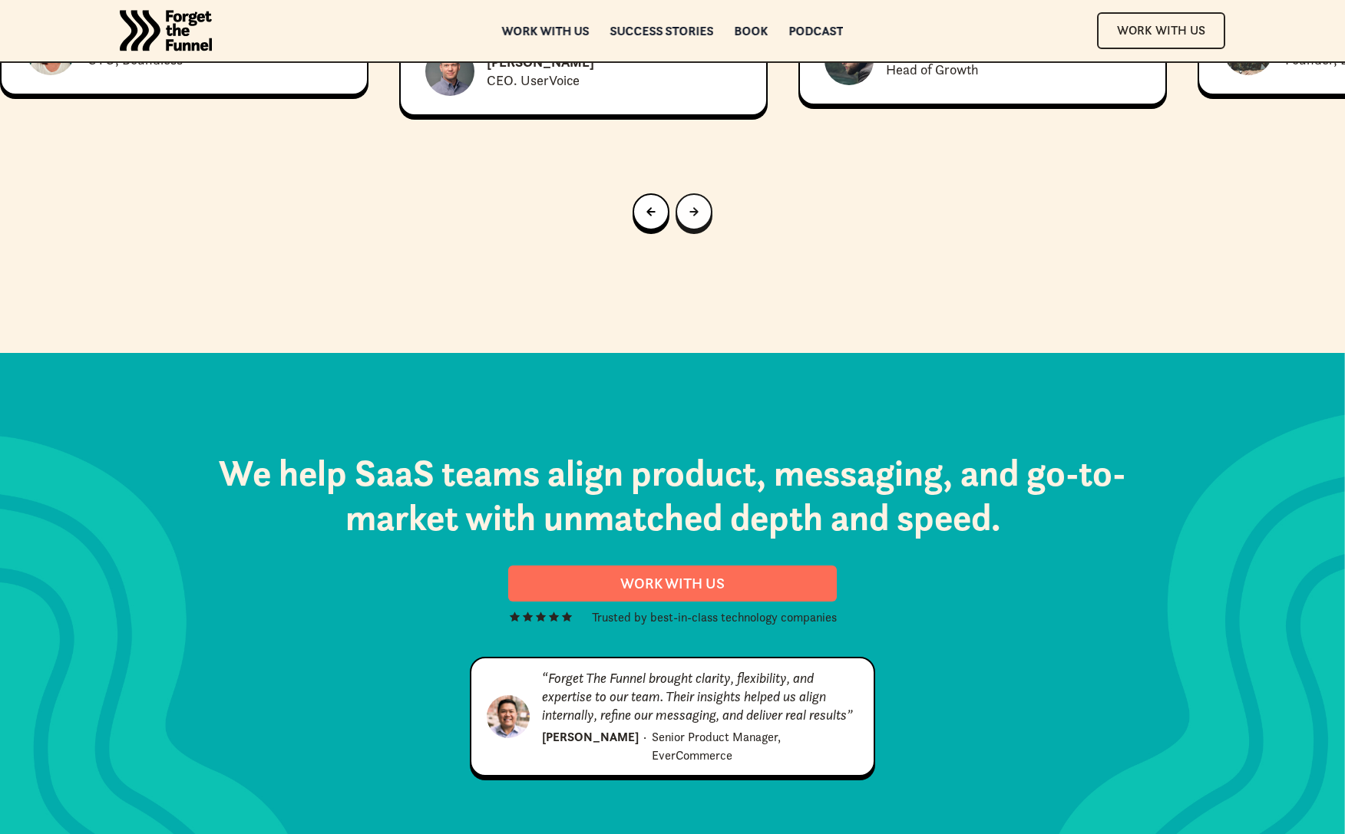
scroll to position [7850, 0]
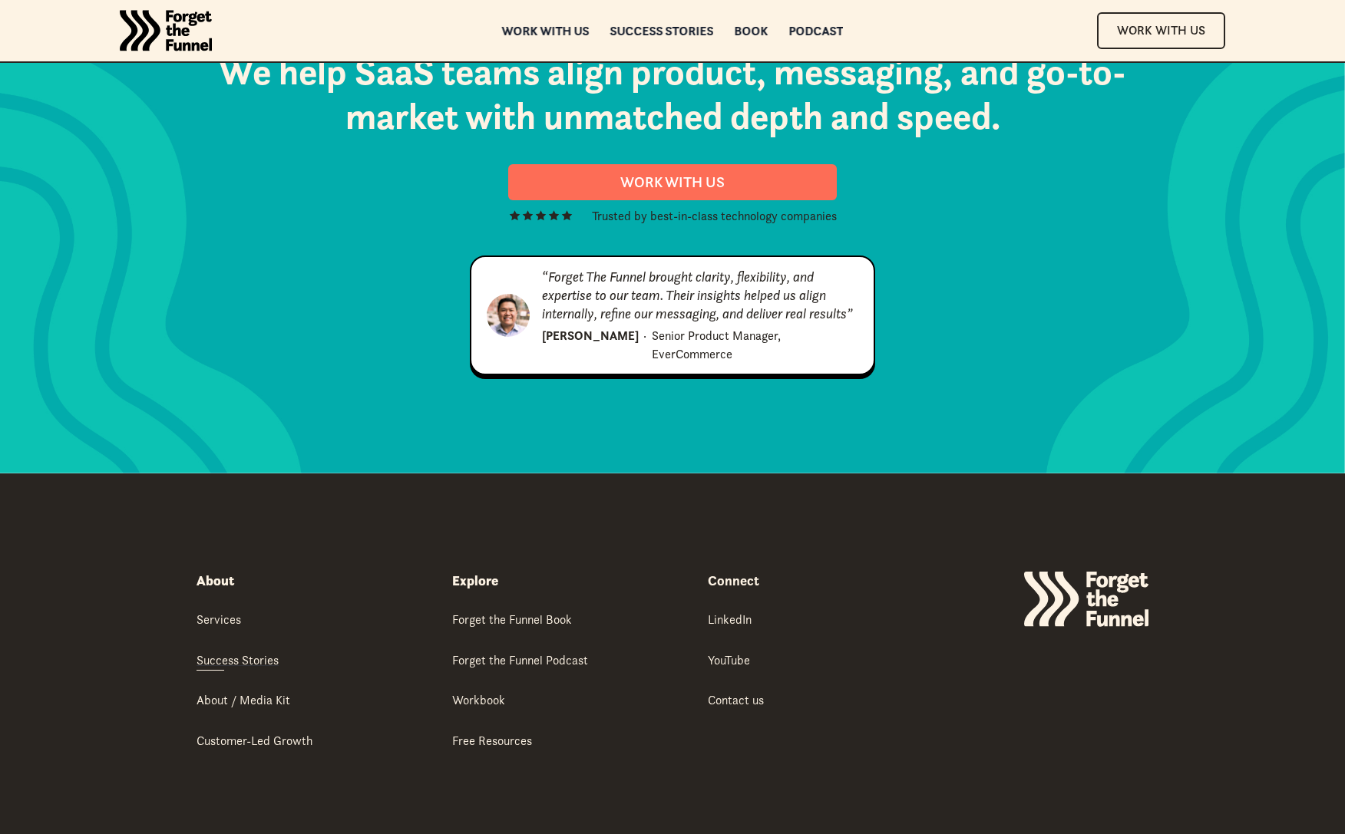
click at [237, 652] on div "Success Stories" at bounding box center [238, 660] width 82 height 17
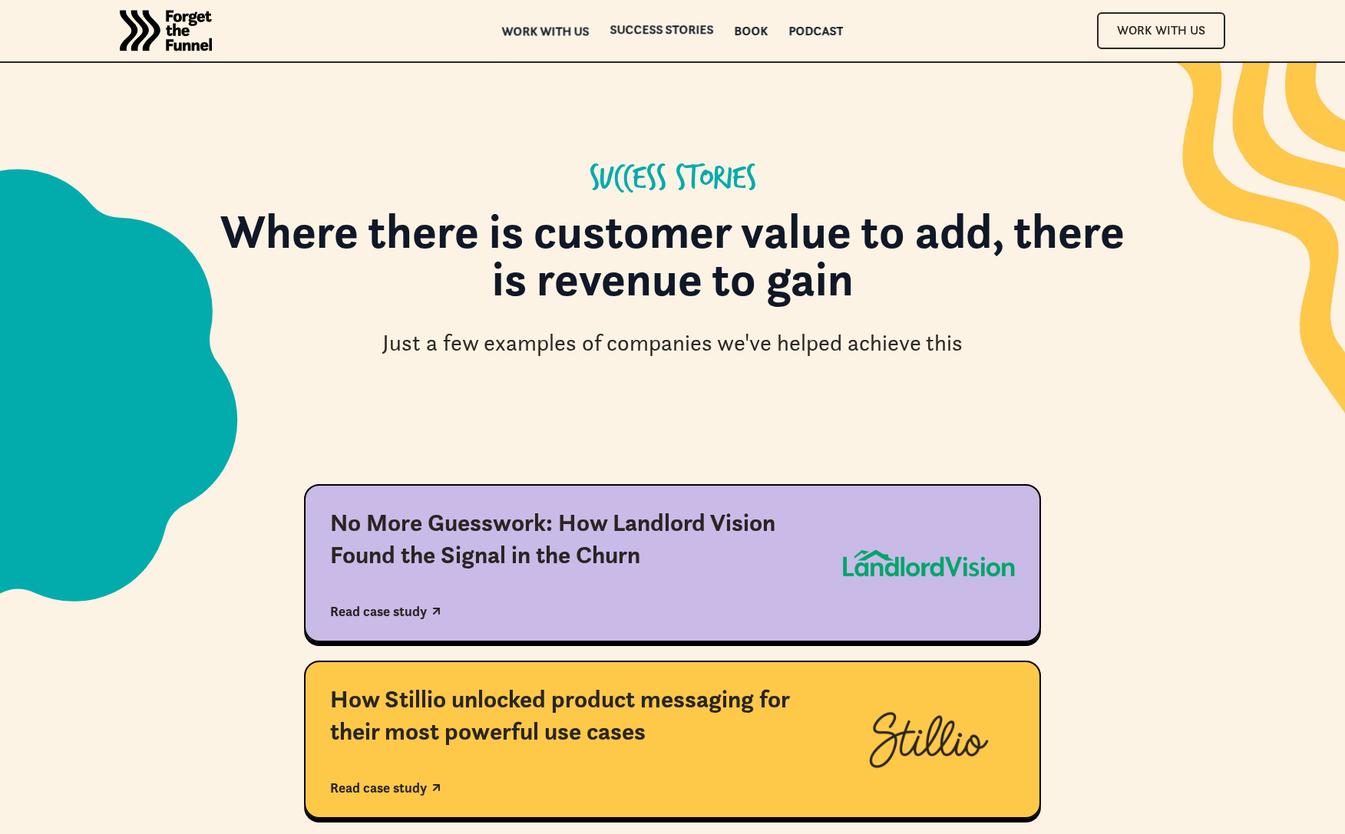
click at [570, 28] on div "Work with us" at bounding box center [546, 31] width 88 height 11
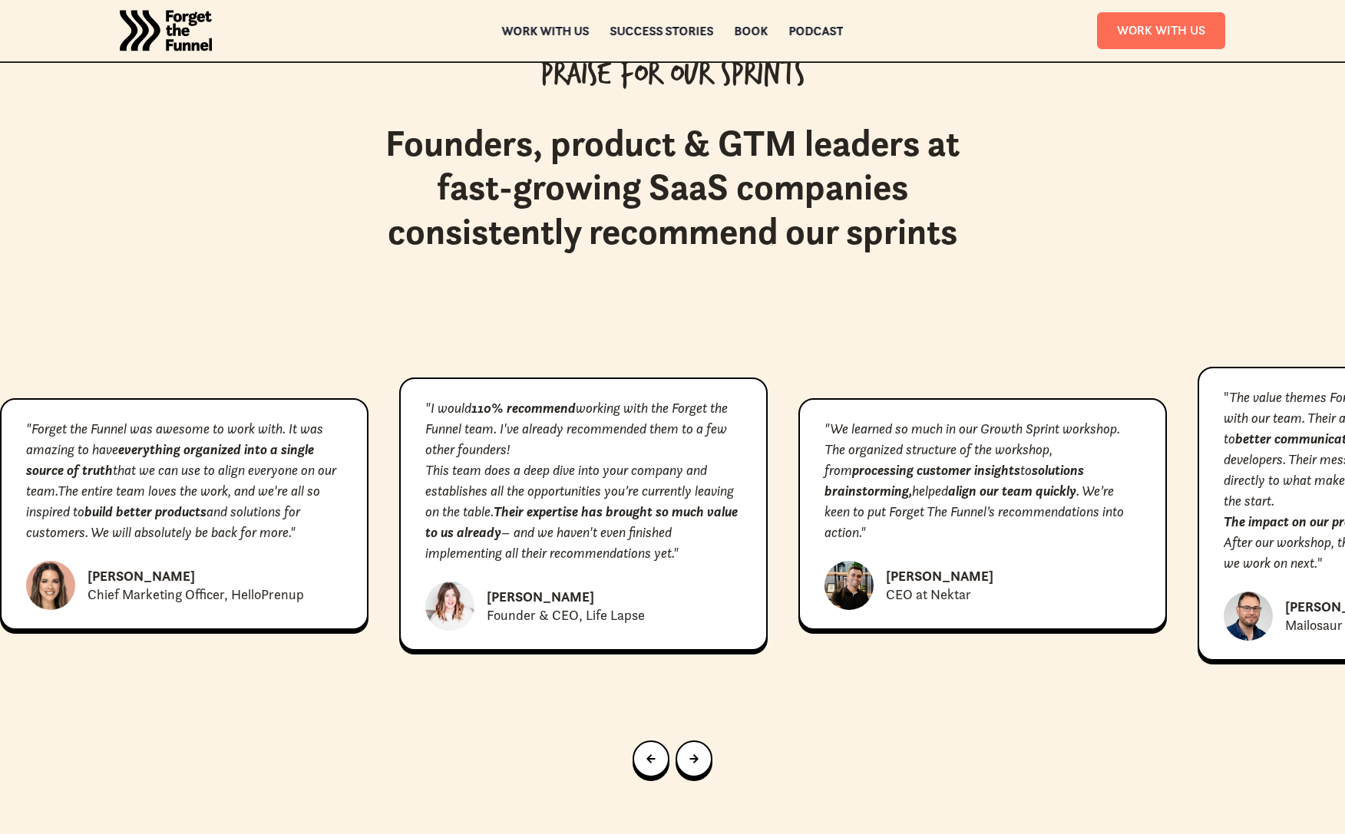
scroll to position [6800, 0]
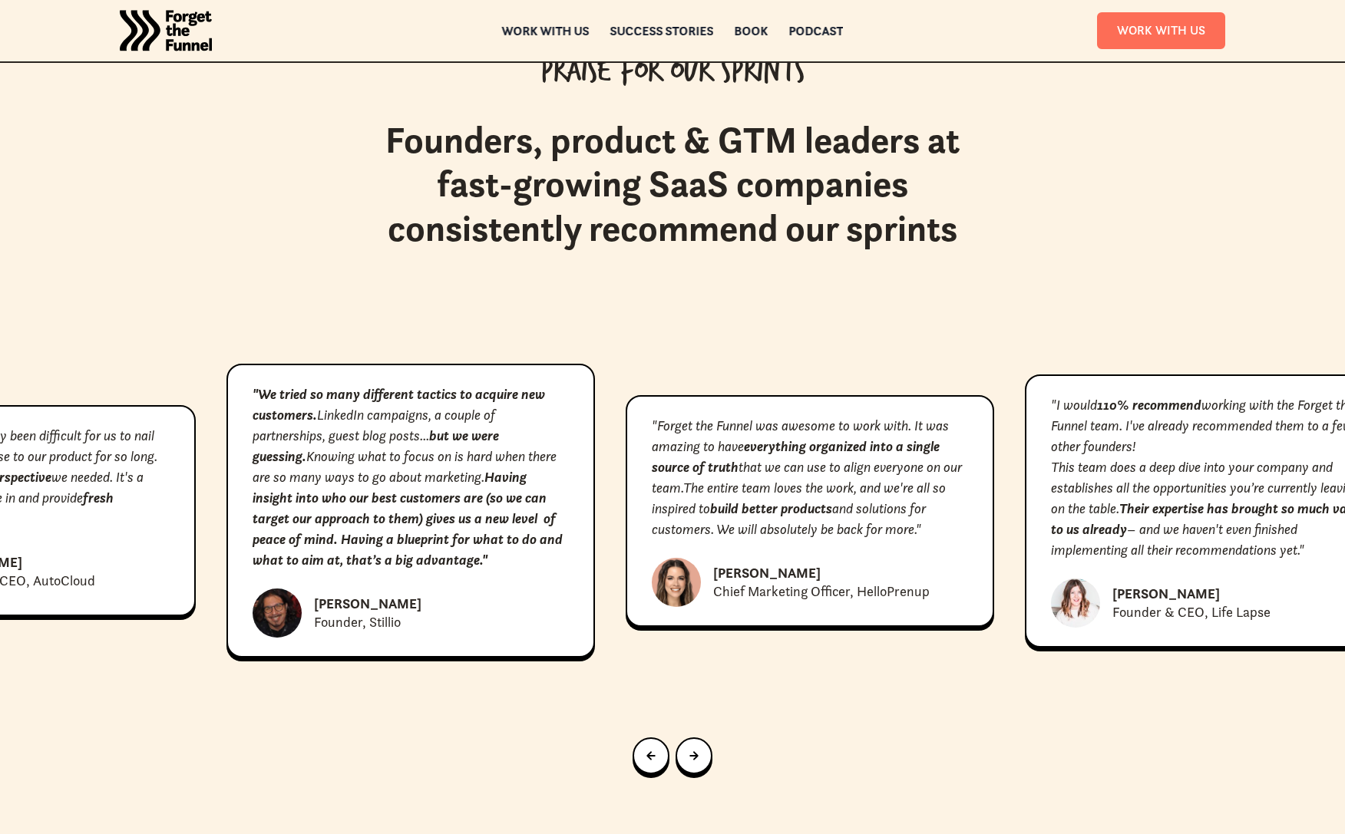
drag, startPoint x: 428, startPoint y: 471, endPoint x: 1054, endPoint y: 474, distance: 625.7
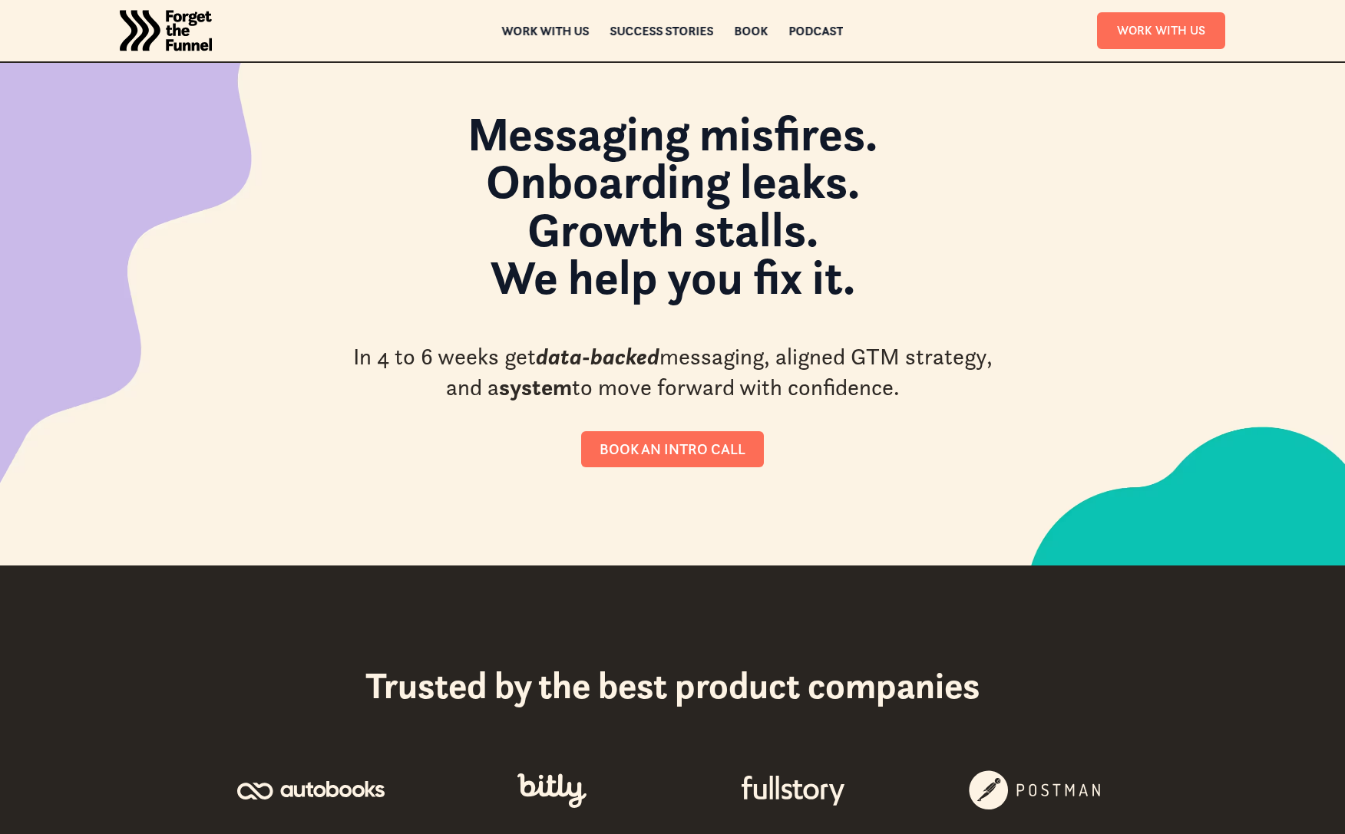
scroll to position [0, 0]
